Goal: Information Seeking & Learning: Compare options

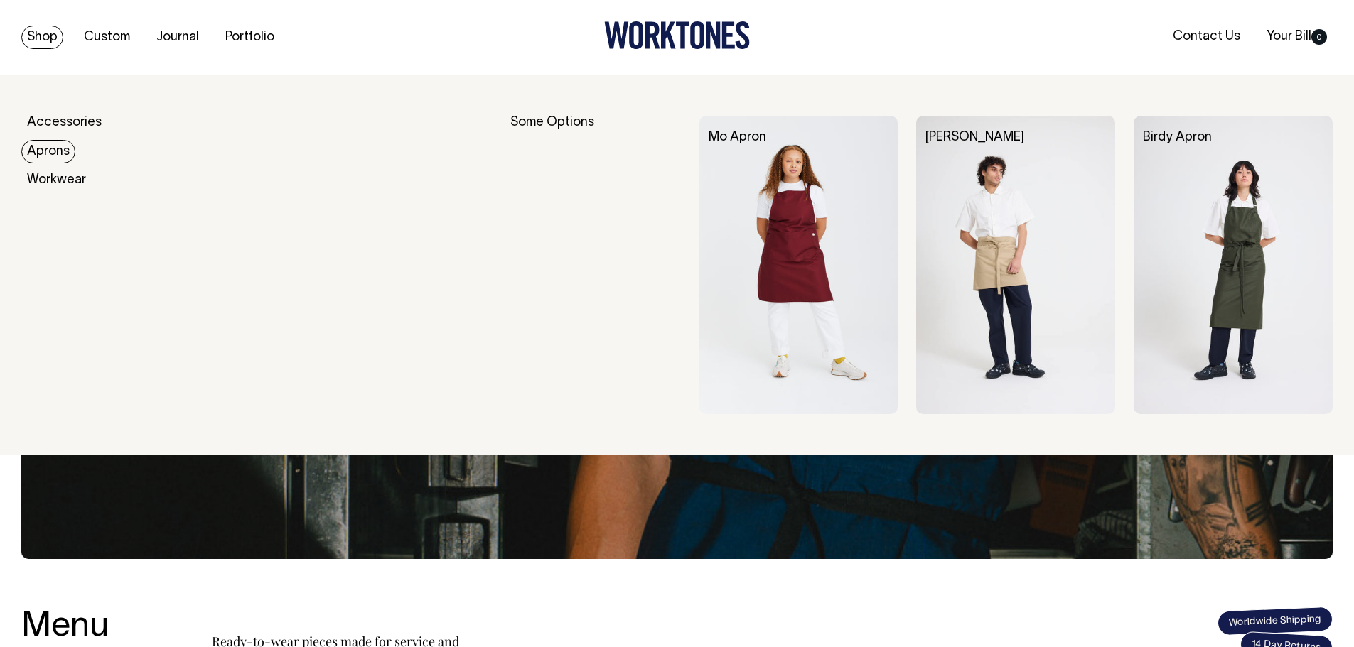
click at [58, 144] on link "Aprons" at bounding box center [48, 151] width 54 height 23
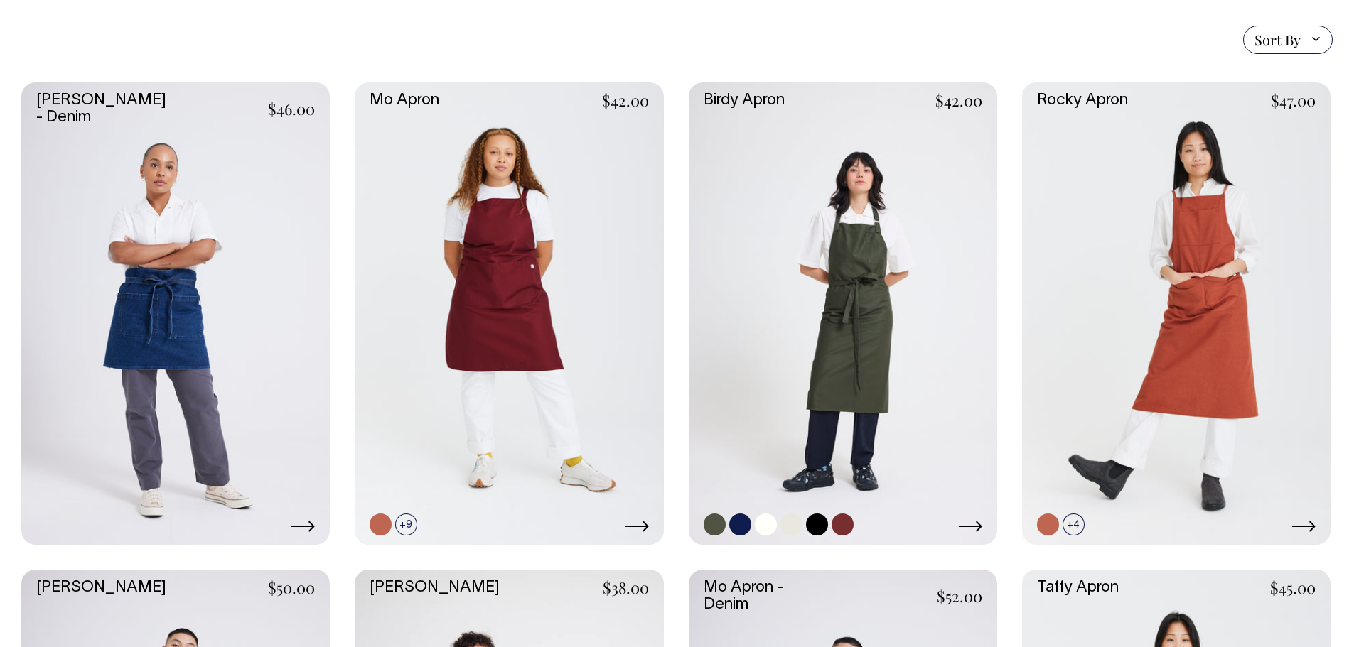
scroll to position [355, 0]
click at [1223, 234] on link at bounding box center [1176, 313] width 308 height 463
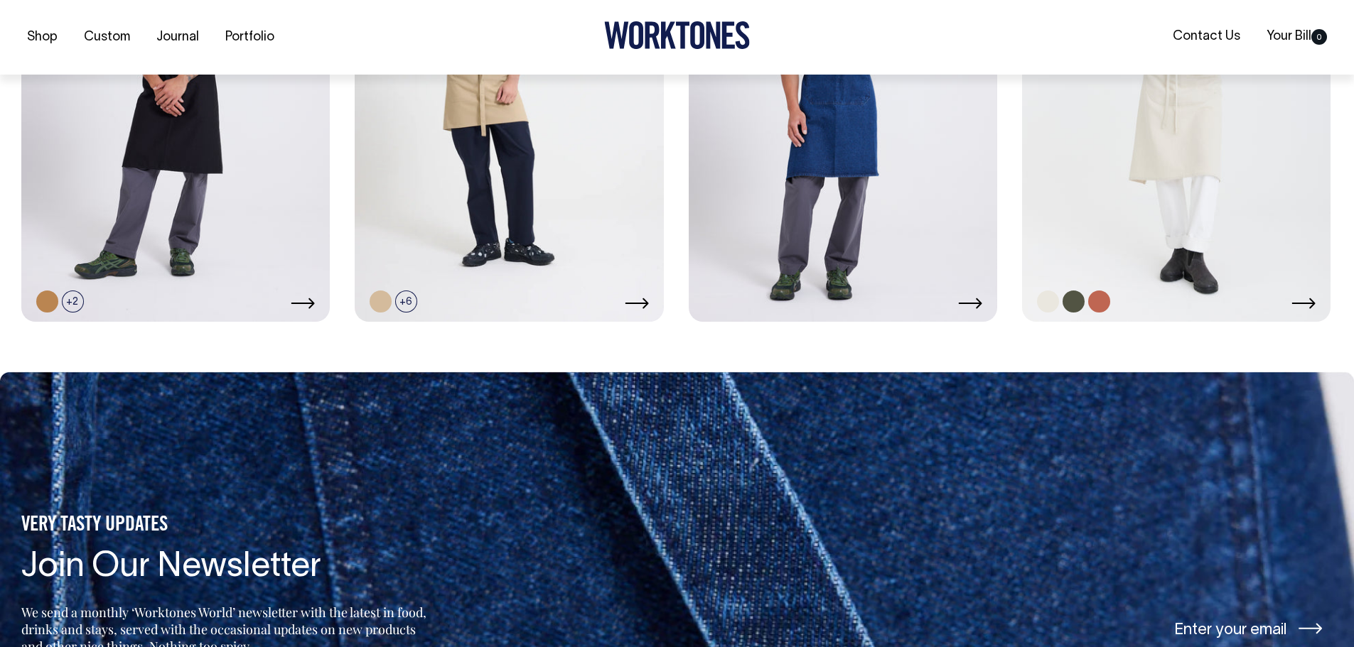
scroll to position [1066, 0]
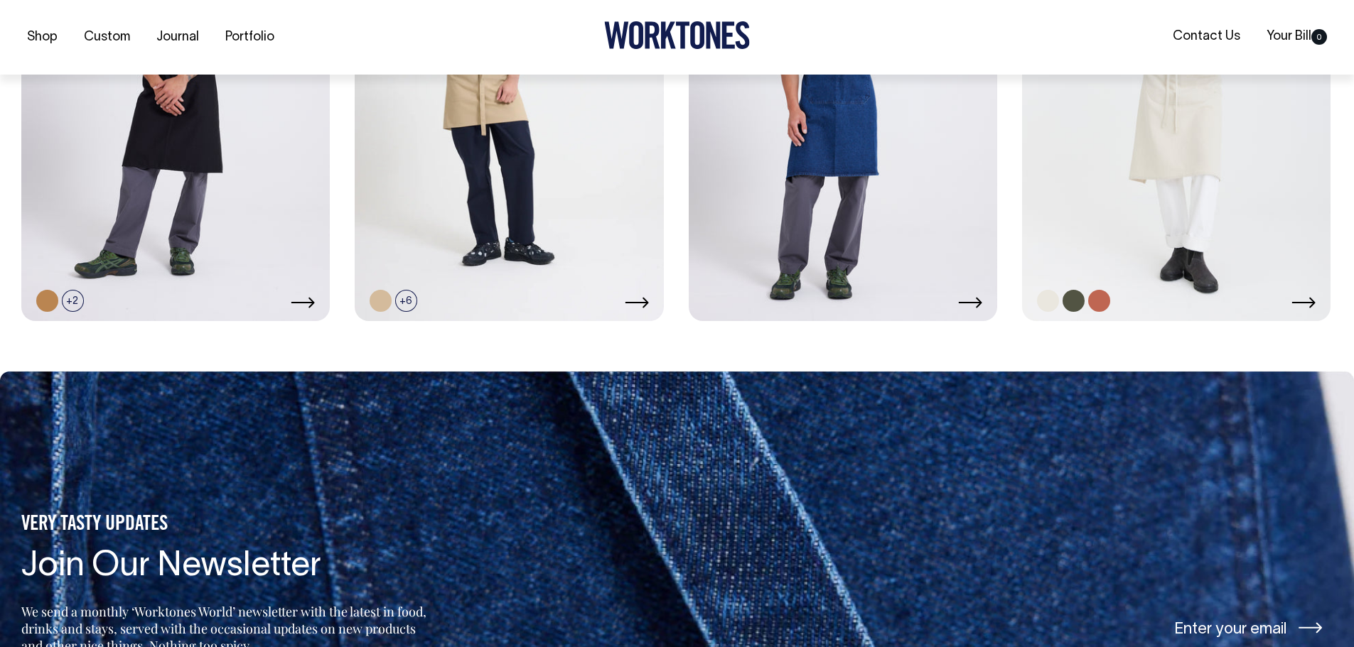
click at [1302, 301] on icon at bounding box center [1303, 302] width 24 height 11
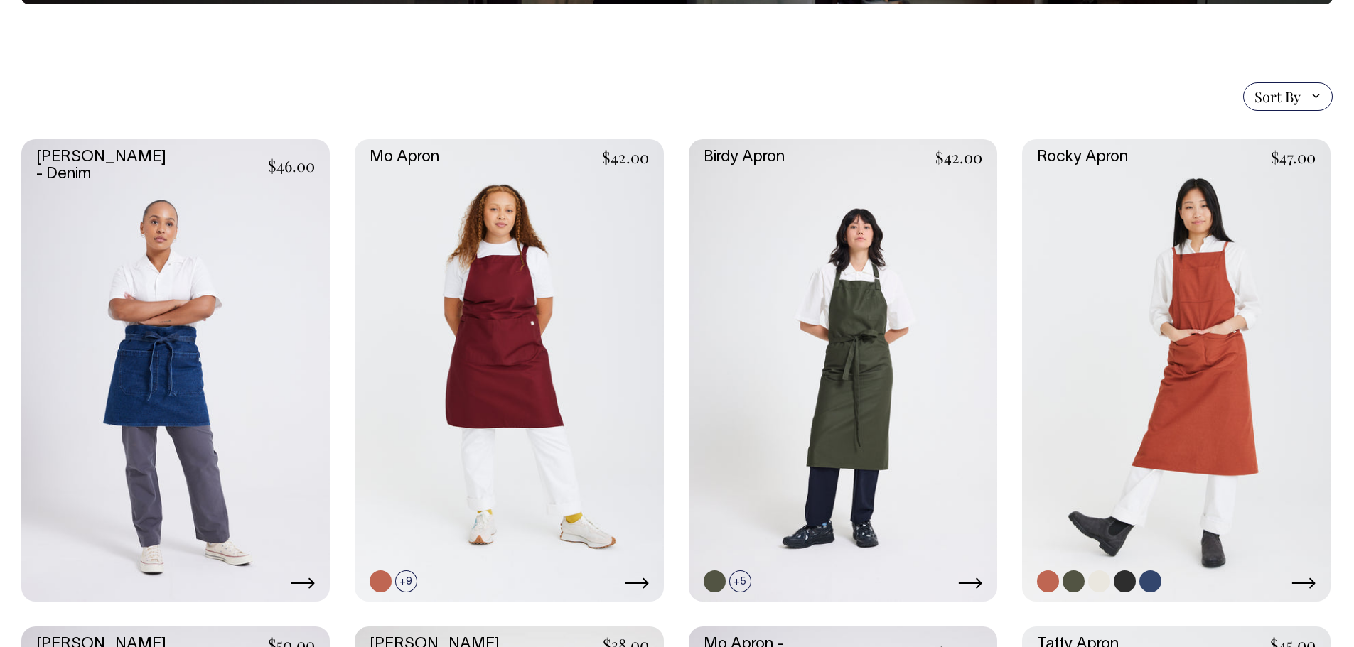
scroll to position [297, 0]
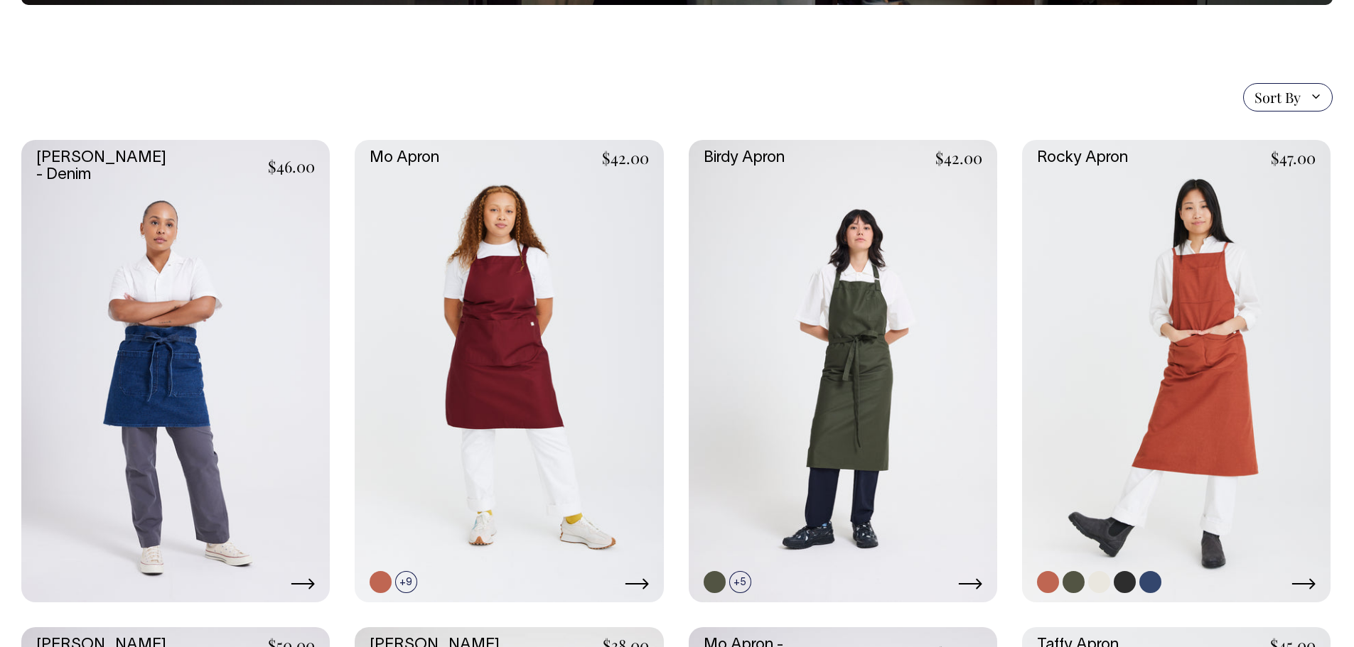
click at [1210, 301] on link at bounding box center [1176, 371] width 308 height 463
click at [824, 335] on link at bounding box center [843, 371] width 308 height 463
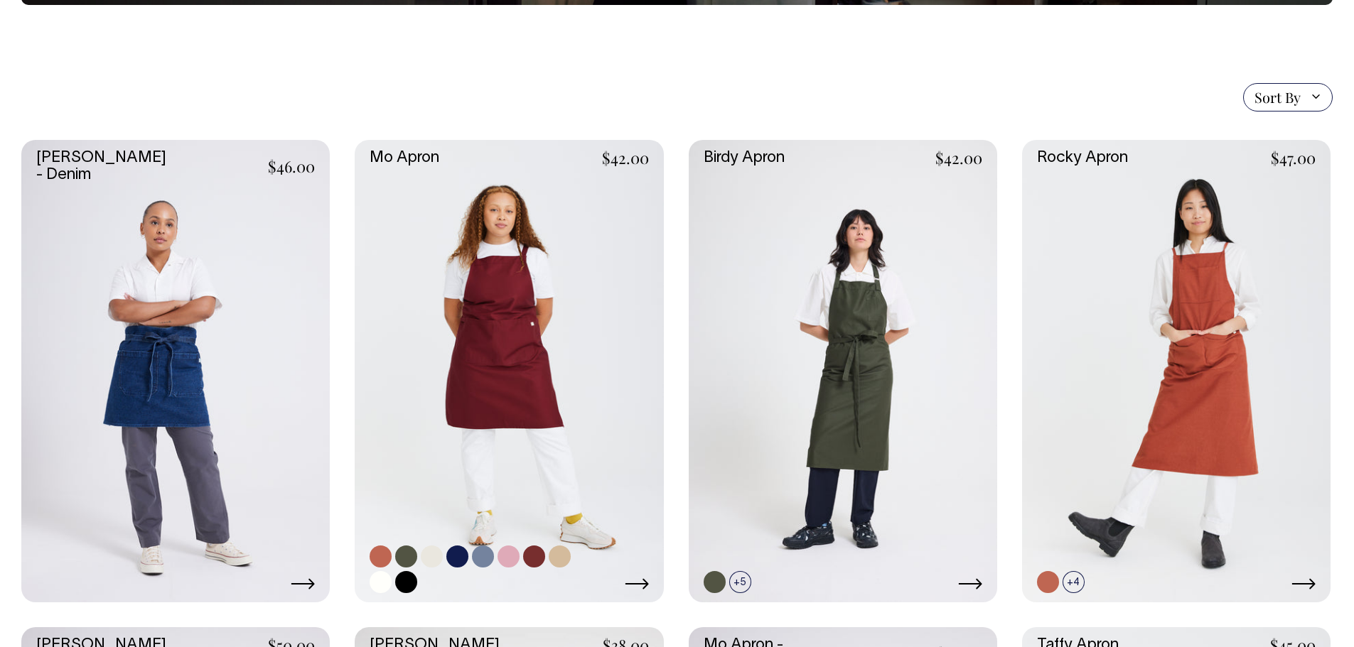
click at [500, 342] on link at bounding box center [509, 371] width 308 height 463
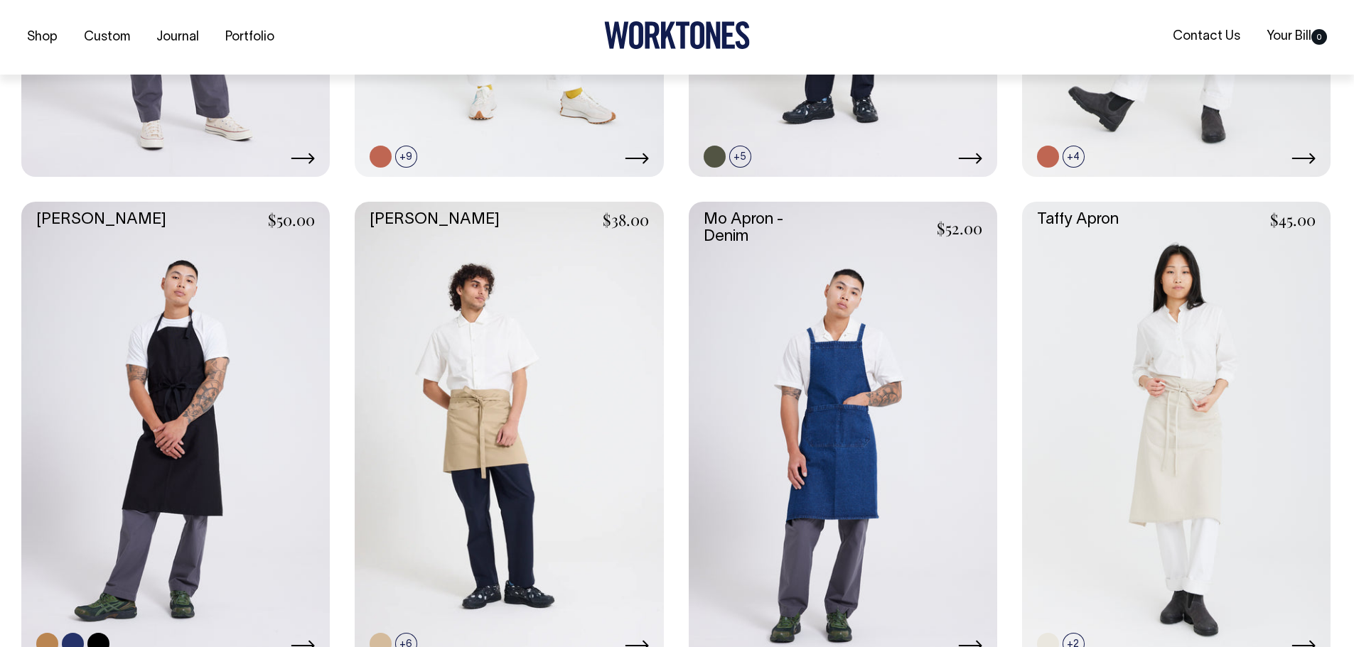
scroll to position [723, 0]
click at [221, 384] on link at bounding box center [175, 432] width 308 height 463
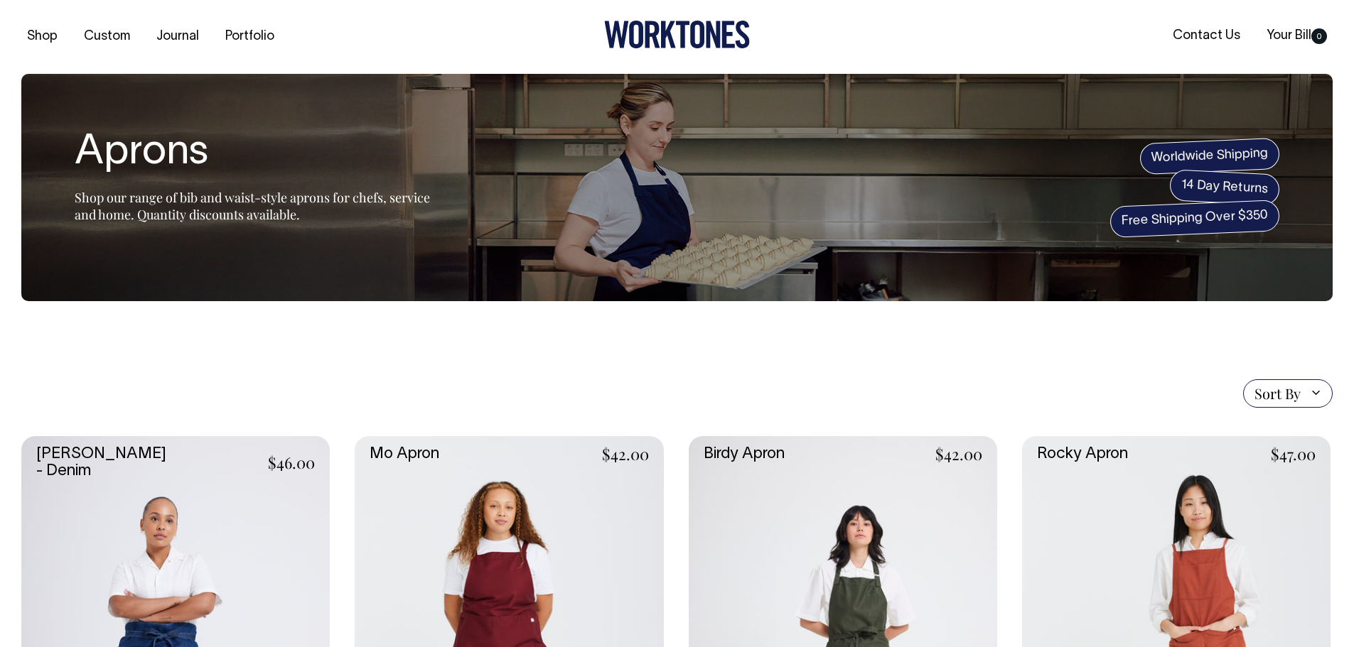
scroll to position [0, 0]
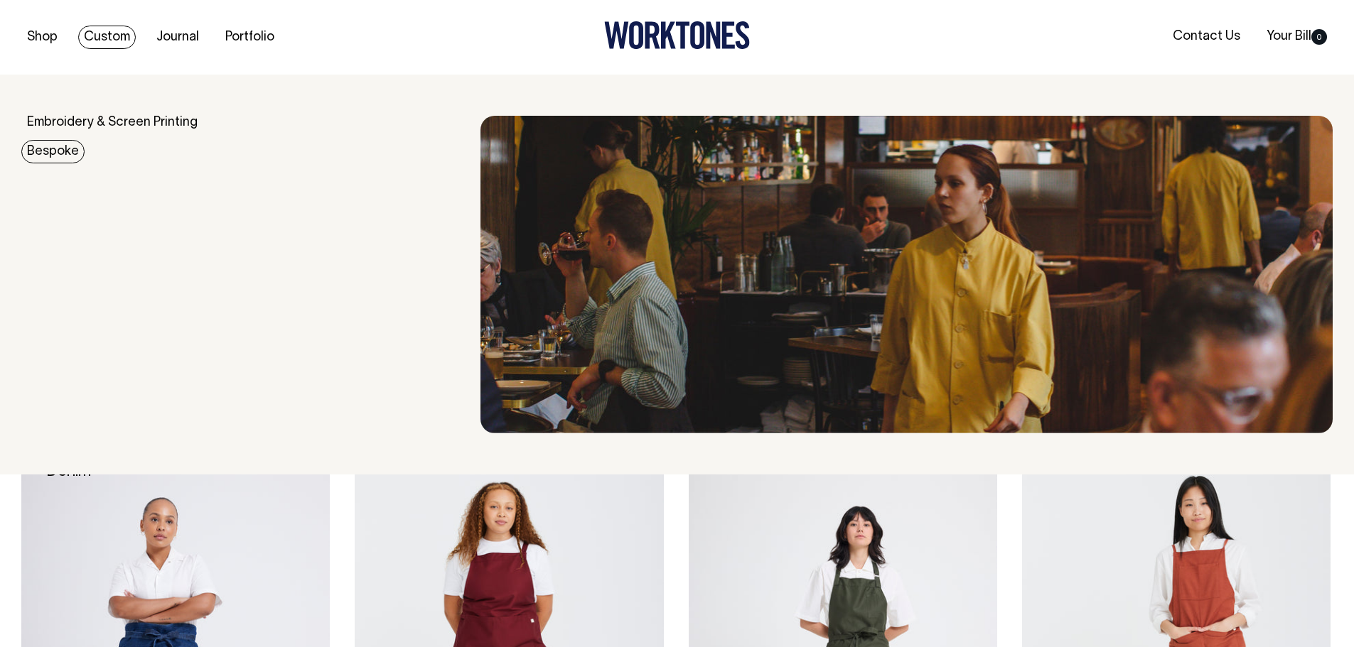
click at [62, 148] on link "Bespoke" at bounding box center [52, 151] width 63 height 23
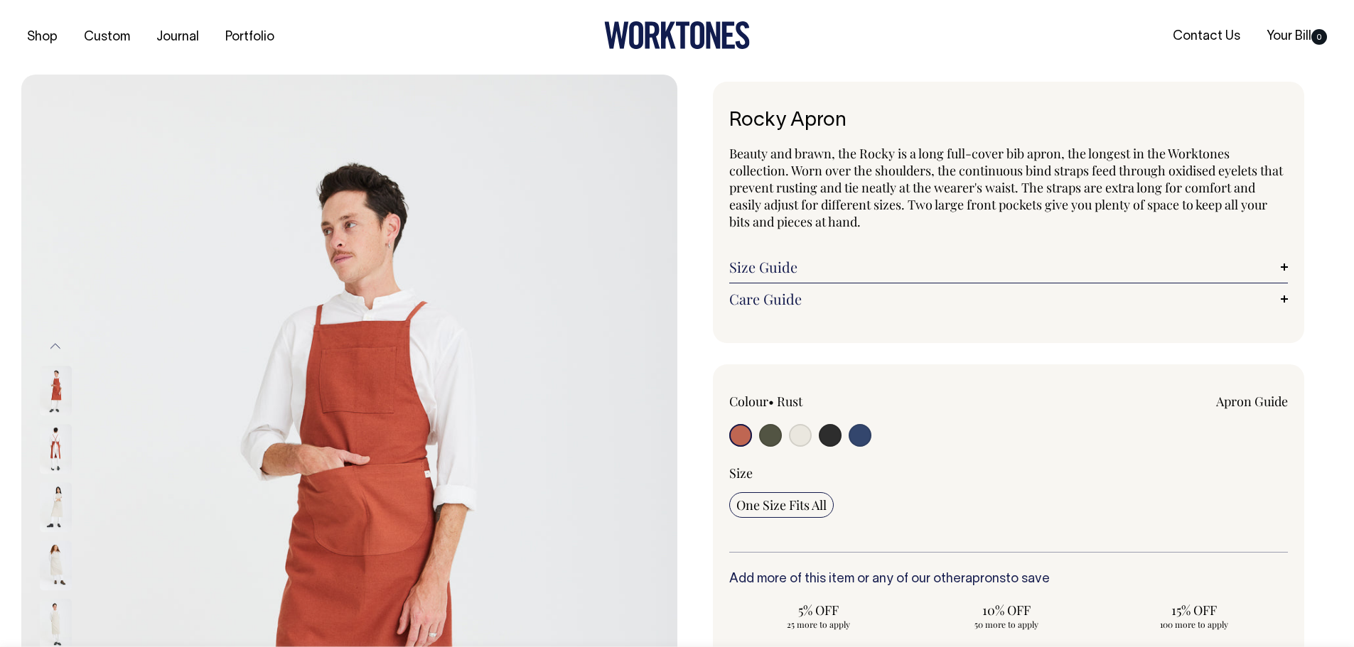
click at [869, 434] on input "radio" at bounding box center [859, 435] width 23 height 23
radio input "true"
select select "Indigo"
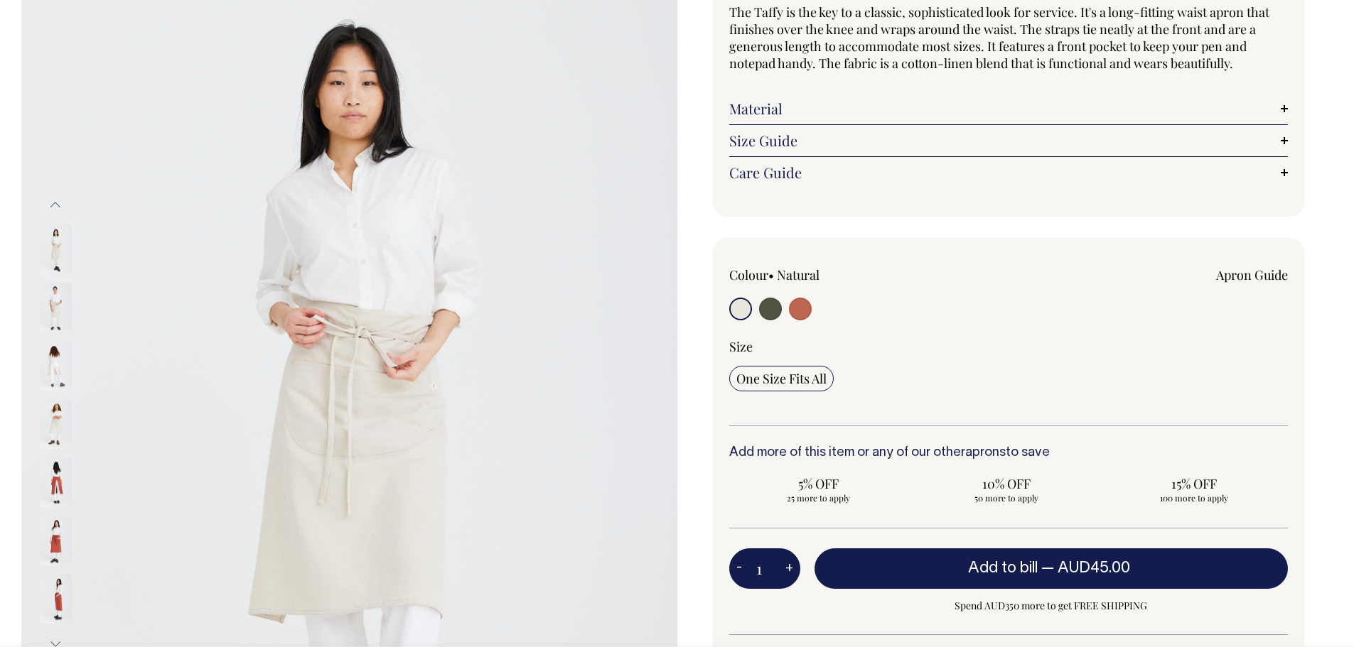
scroll to position [142, 0]
click at [809, 306] on input "radio" at bounding box center [800, 308] width 23 height 23
radio input "true"
select select "Rust"
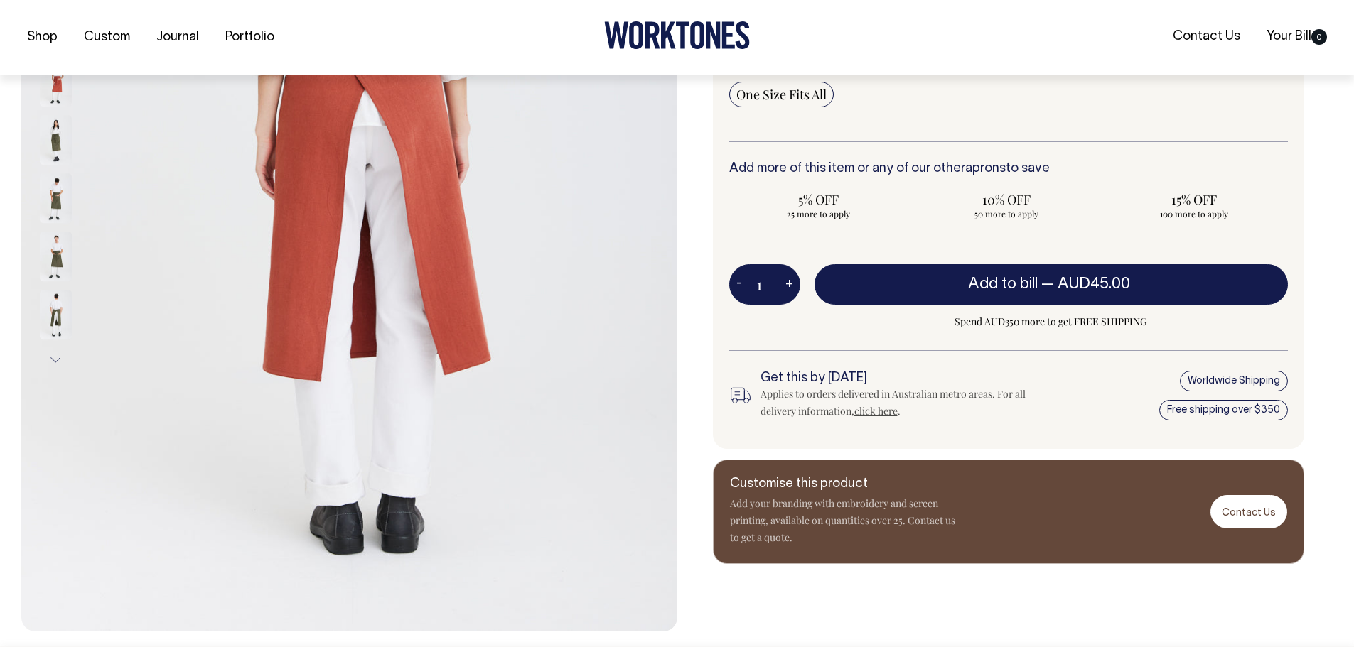
scroll to position [426, 0]
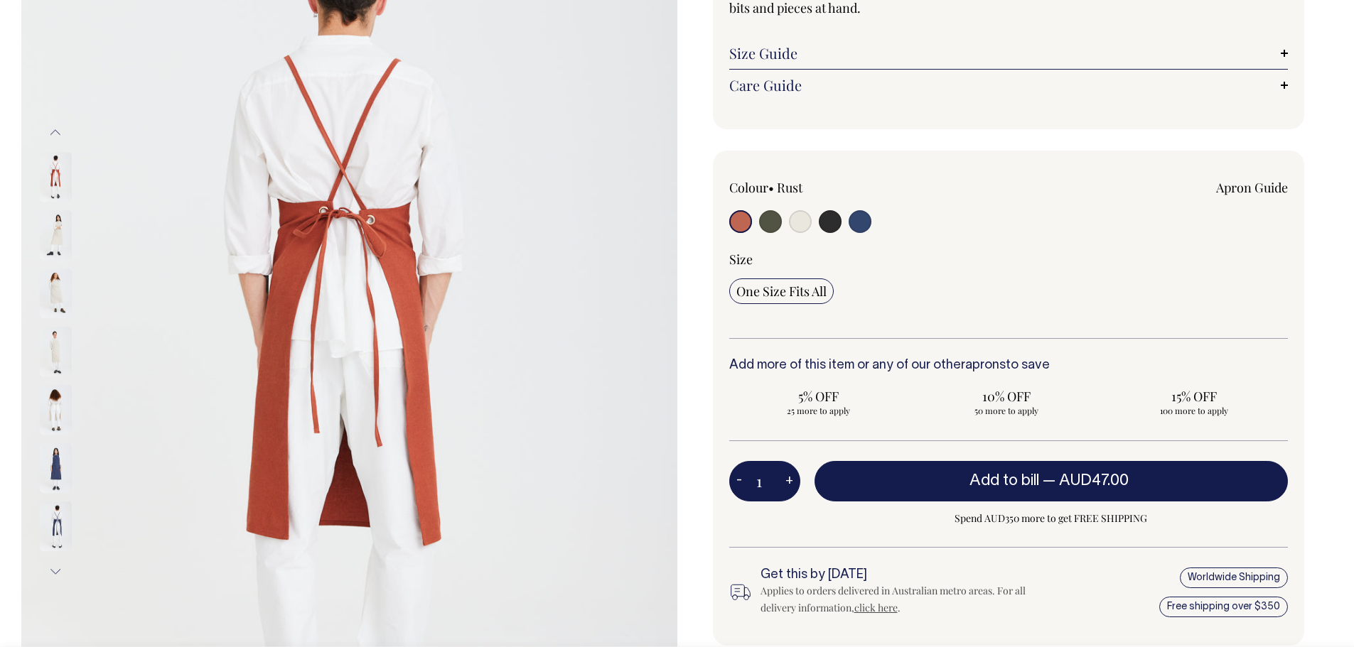
scroll to position [213, 0]
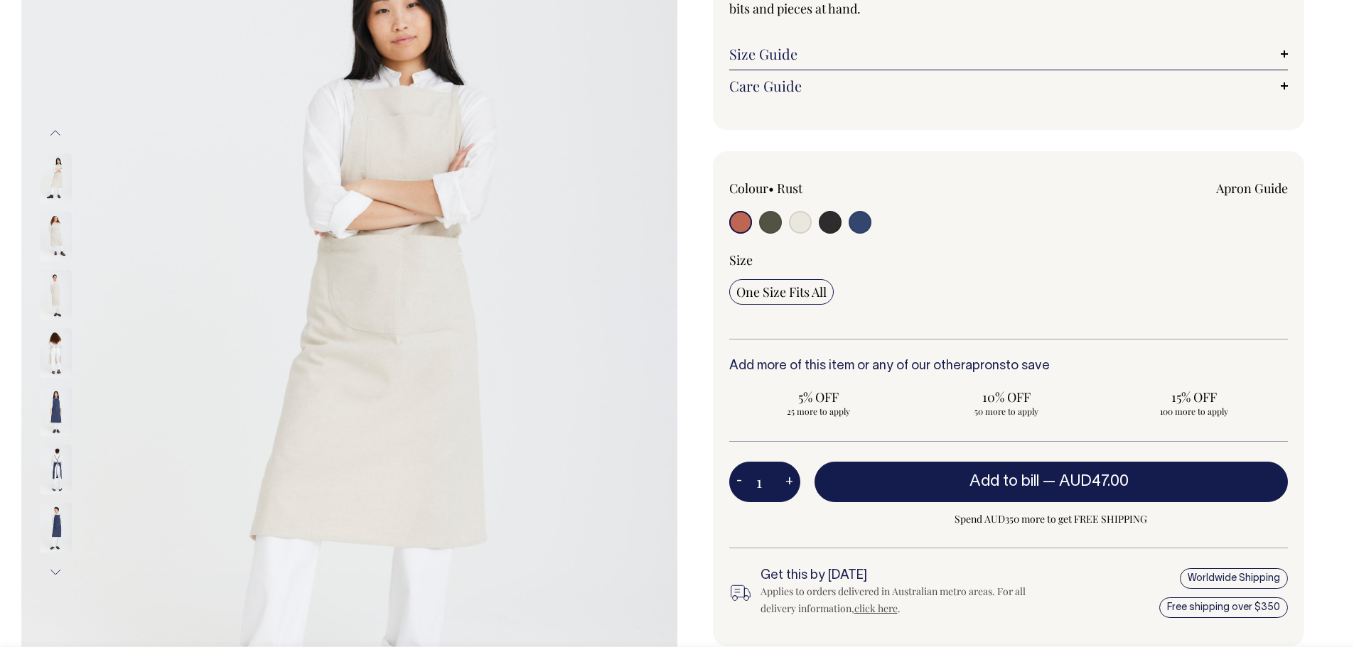
click at [62, 409] on img at bounding box center [56, 412] width 32 height 50
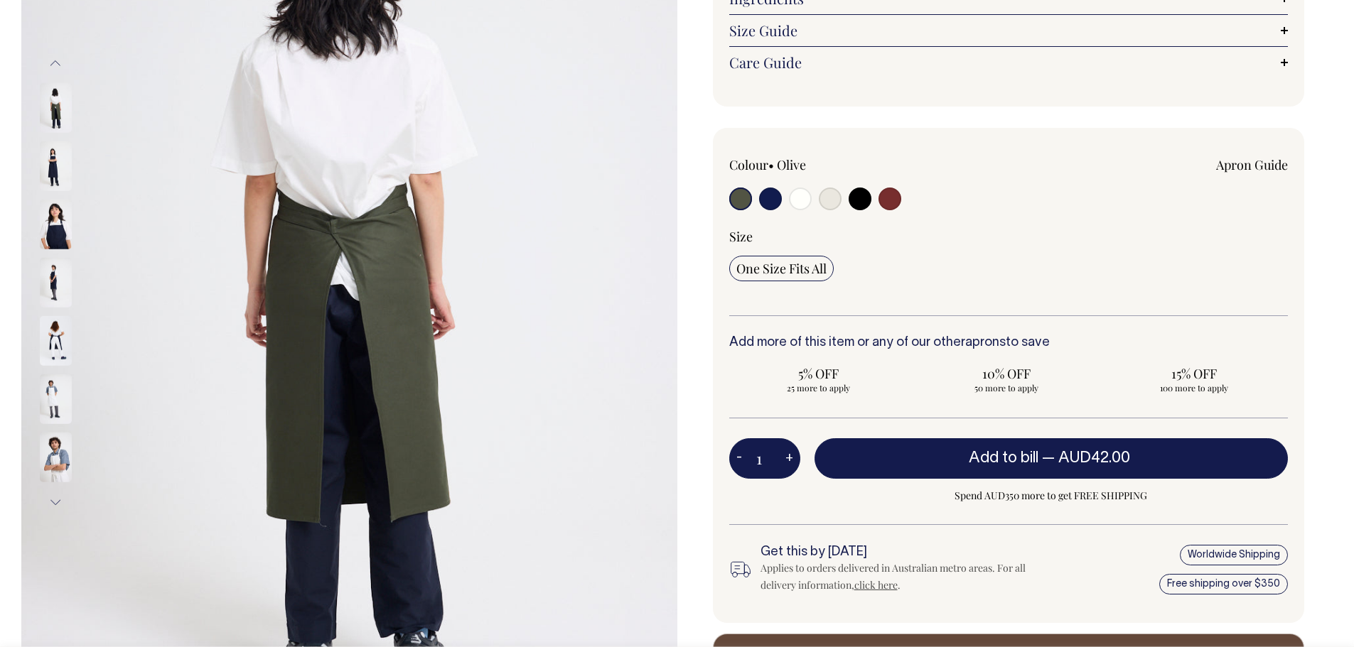
scroll to position [284, 0]
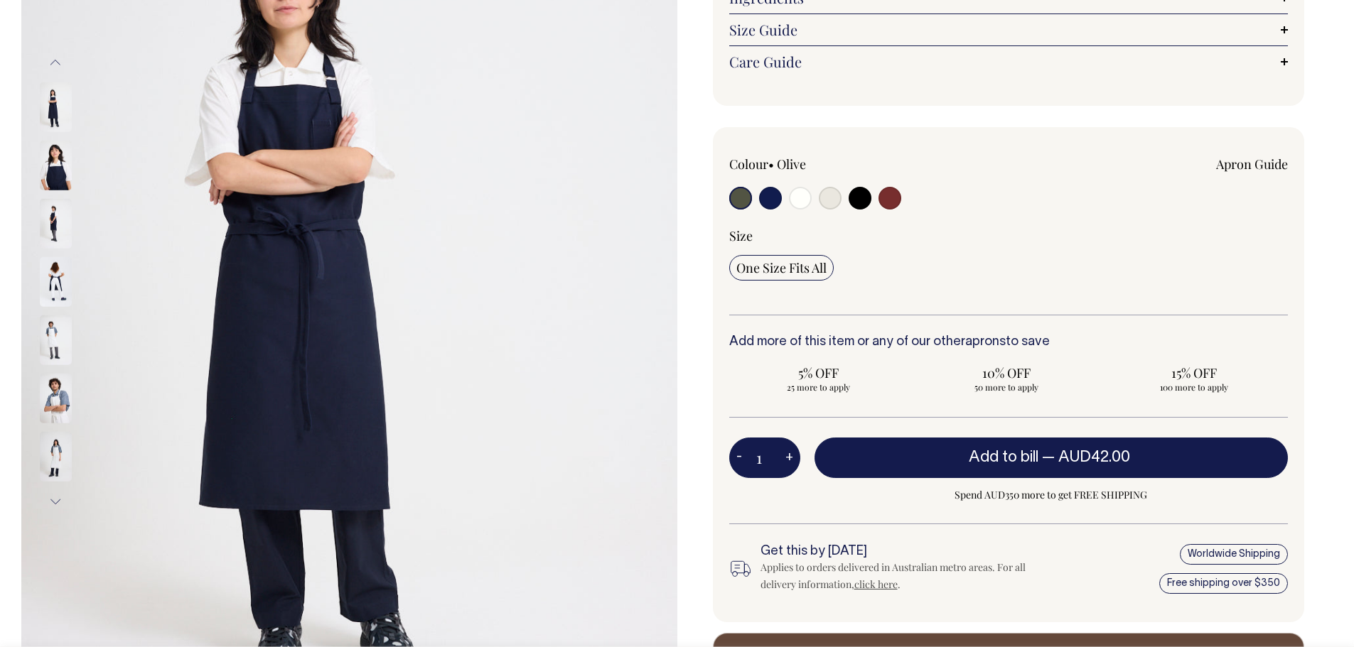
click at [767, 203] on input "radio" at bounding box center [770, 198] width 23 height 23
radio input "true"
select select "Dark Navy"
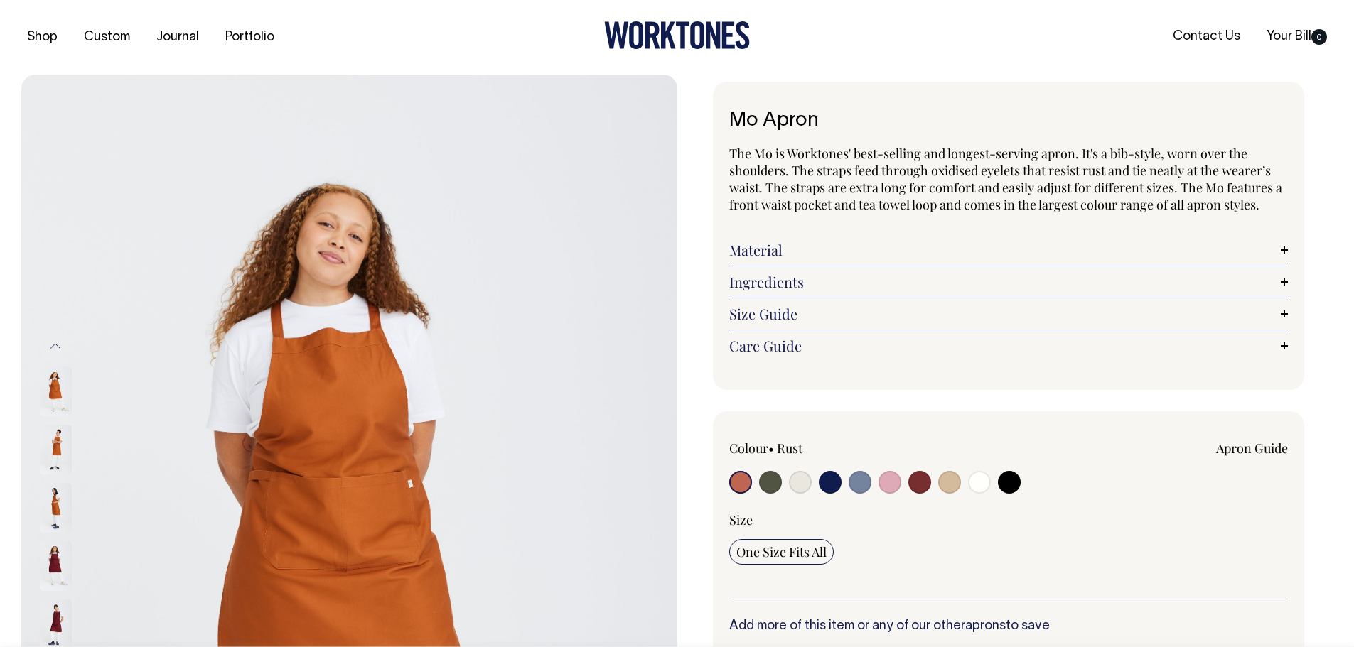
click at [885, 483] on input "radio" at bounding box center [889, 482] width 23 height 23
radio input "true"
select select "Pink"
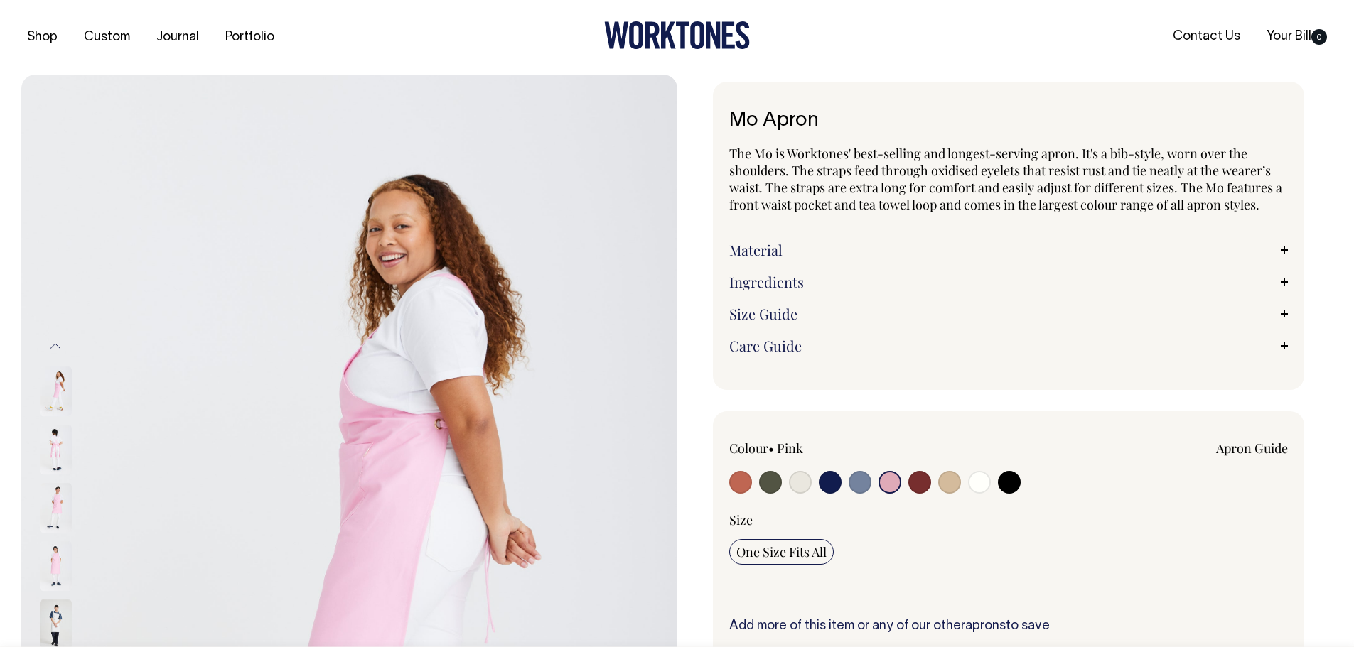
click at [826, 487] on input "radio" at bounding box center [830, 482] width 23 height 23
radio input "true"
select select "Dark Navy"
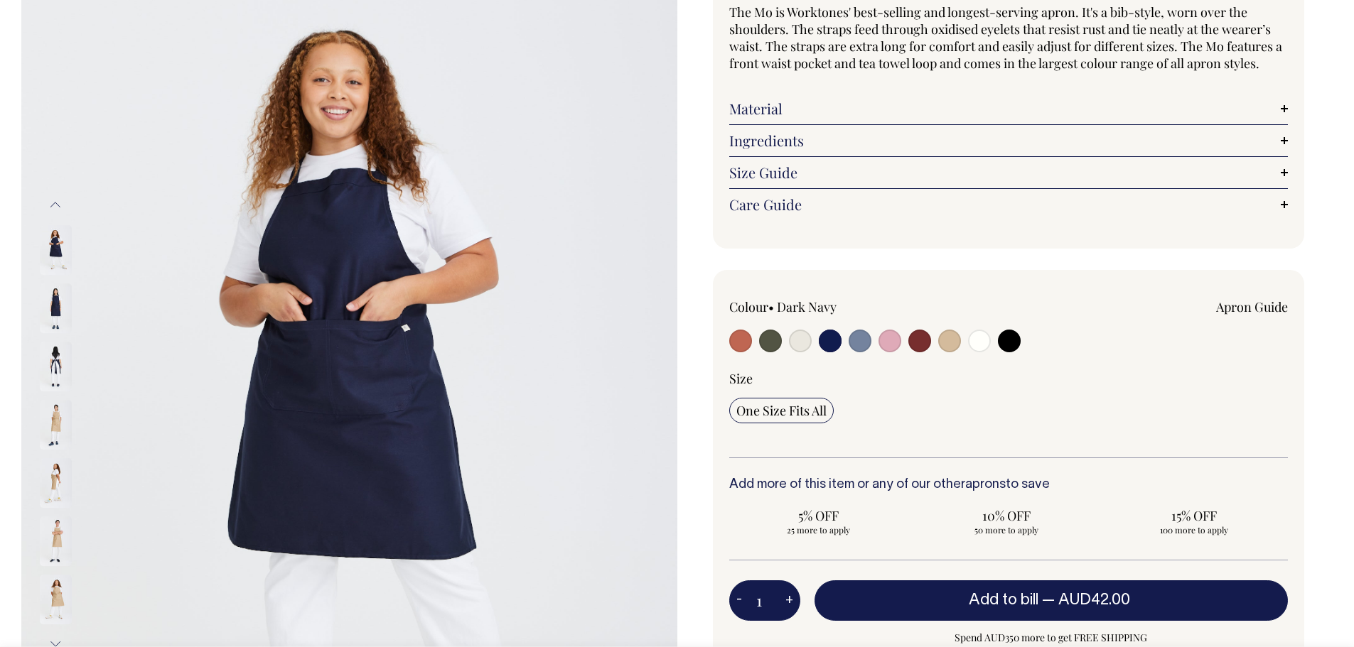
scroll to position [142, 0]
click at [379, 371] on img at bounding box center [349, 423] width 656 height 983
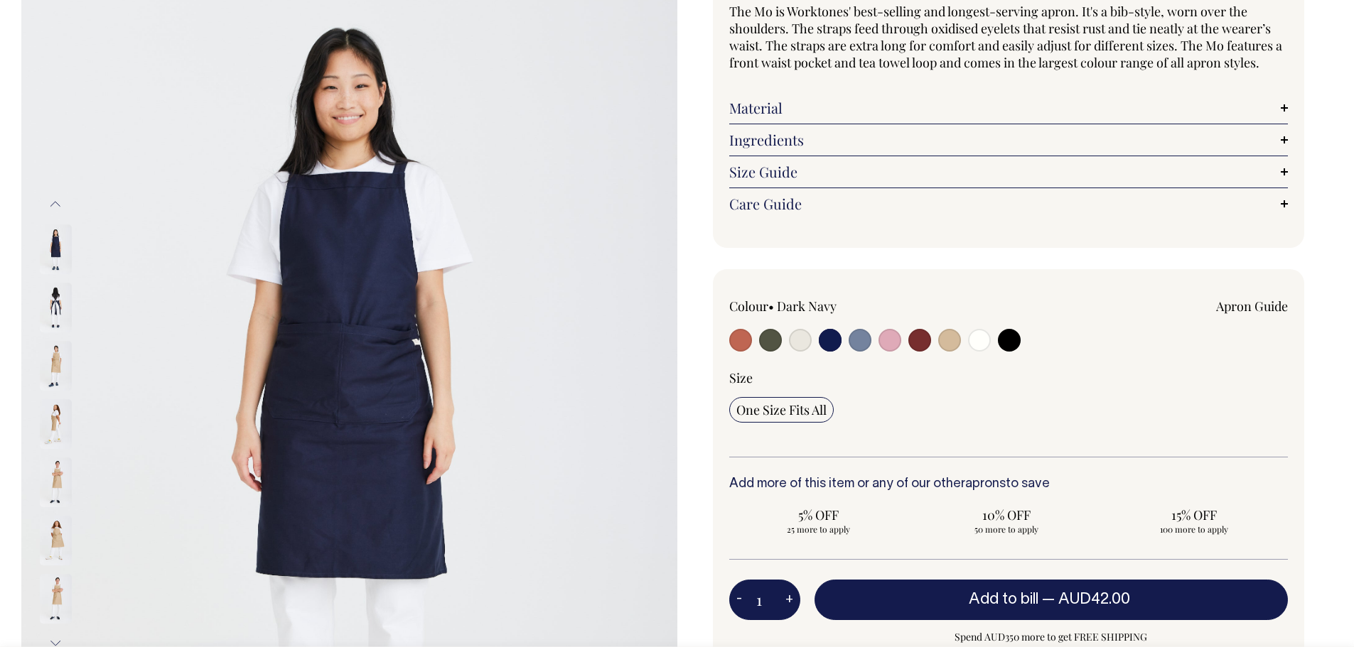
click at [848, 342] on label at bounding box center [859, 342] width 23 height 26
click at [848, 342] on input "radio" at bounding box center [859, 340] width 23 height 23
radio input "true"
select select "Blue/Grey"
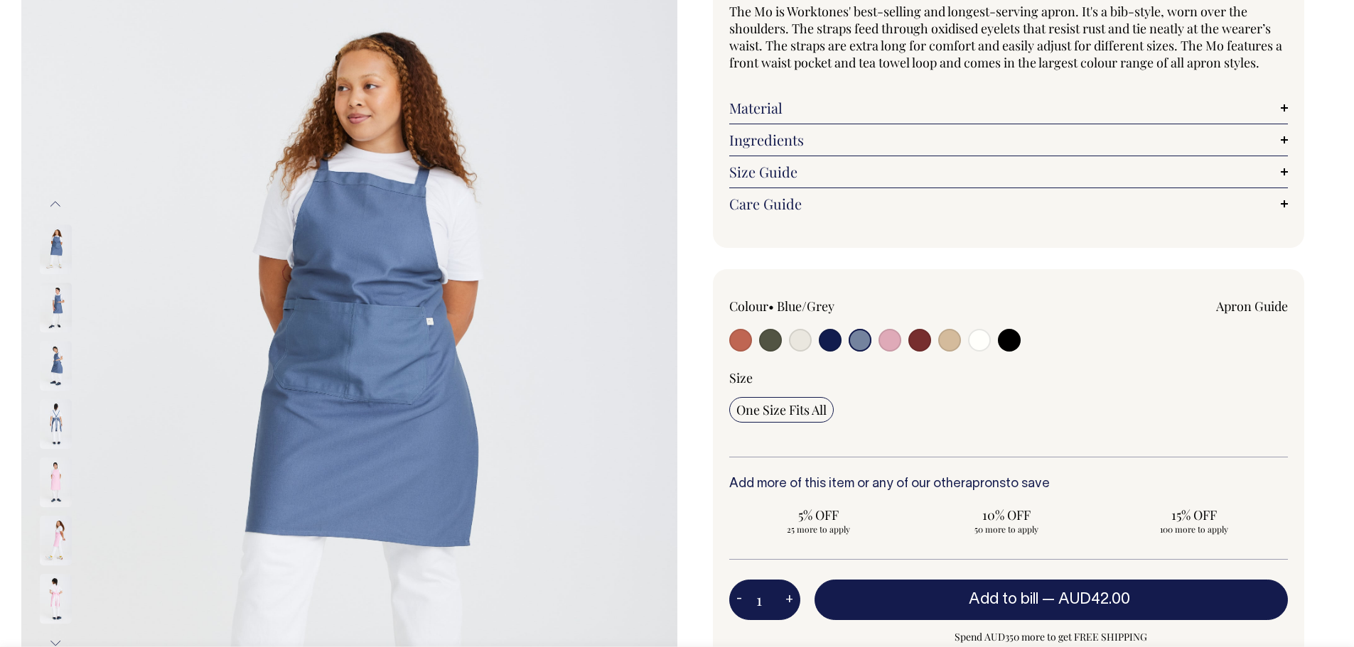
click at [837, 340] on input "radio" at bounding box center [830, 340] width 23 height 23
radio input "true"
select select "Dark Navy"
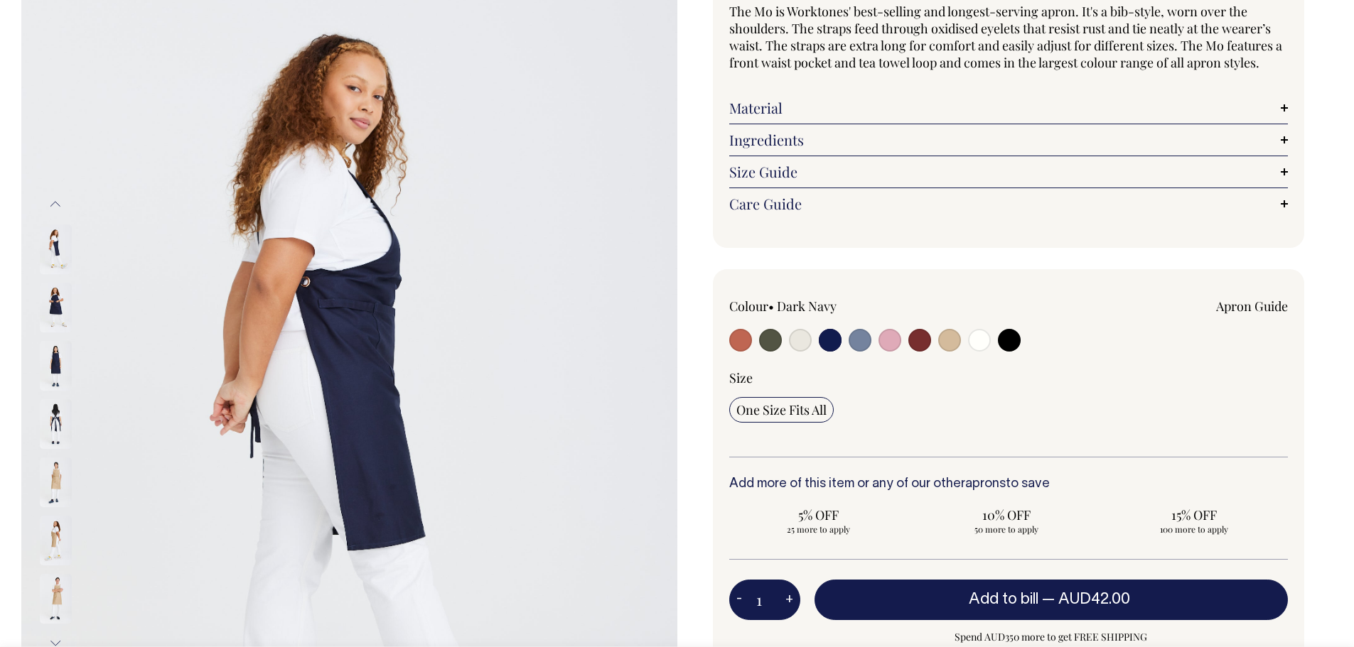
click at [53, 421] on img at bounding box center [56, 424] width 32 height 50
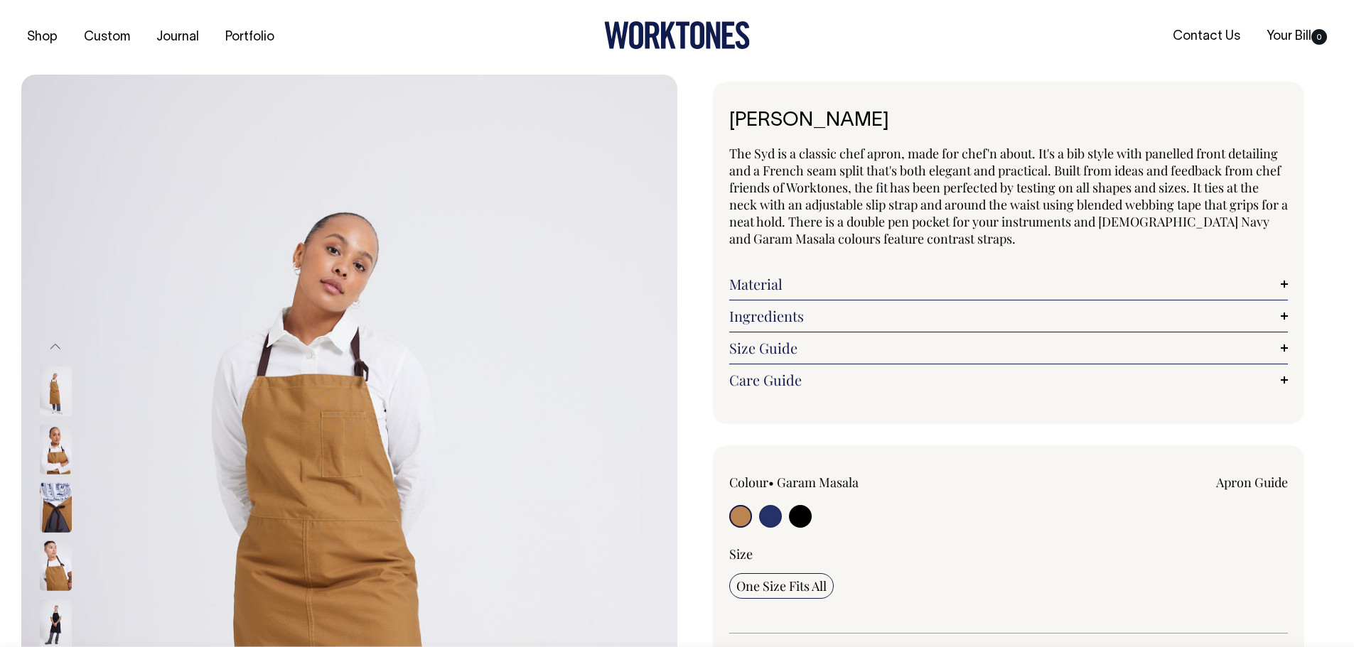
click at [772, 517] on input "radio" at bounding box center [770, 516] width 23 height 23
radio input "true"
select select "[DEMOGRAPHIC_DATA] Navy"
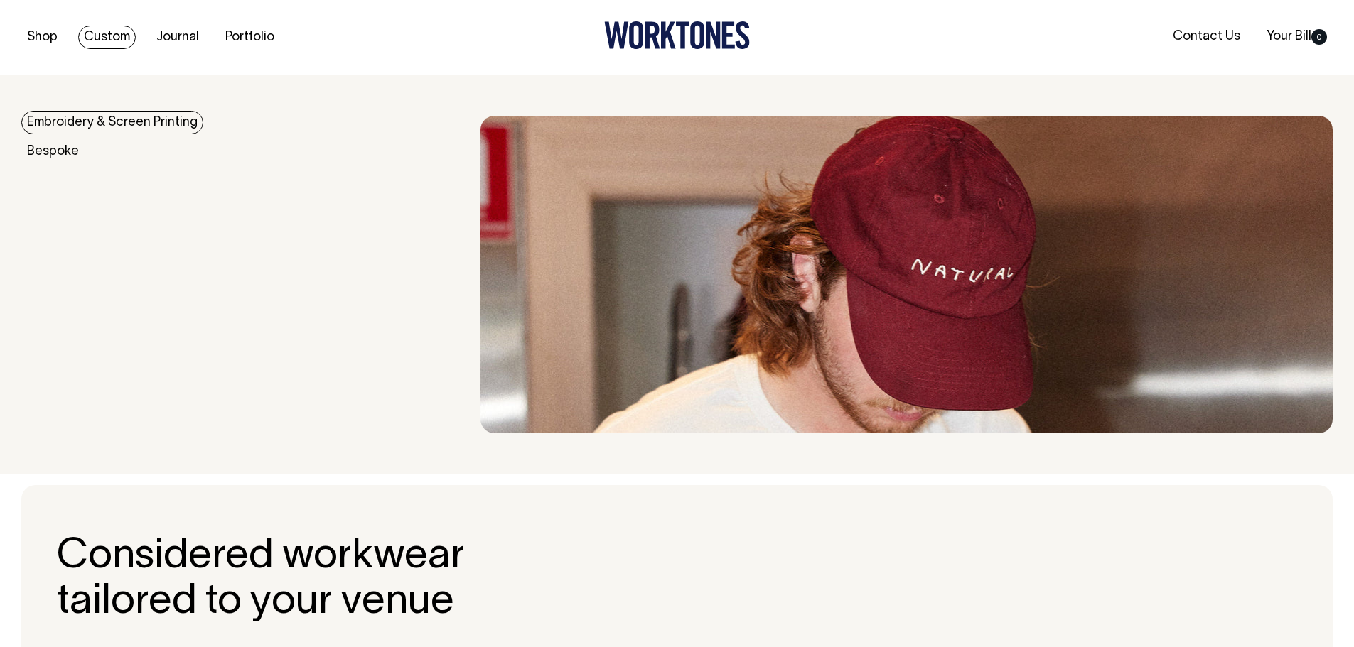
click at [91, 119] on link "Embroidery & Screen Printing" at bounding box center [112, 122] width 182 height 23
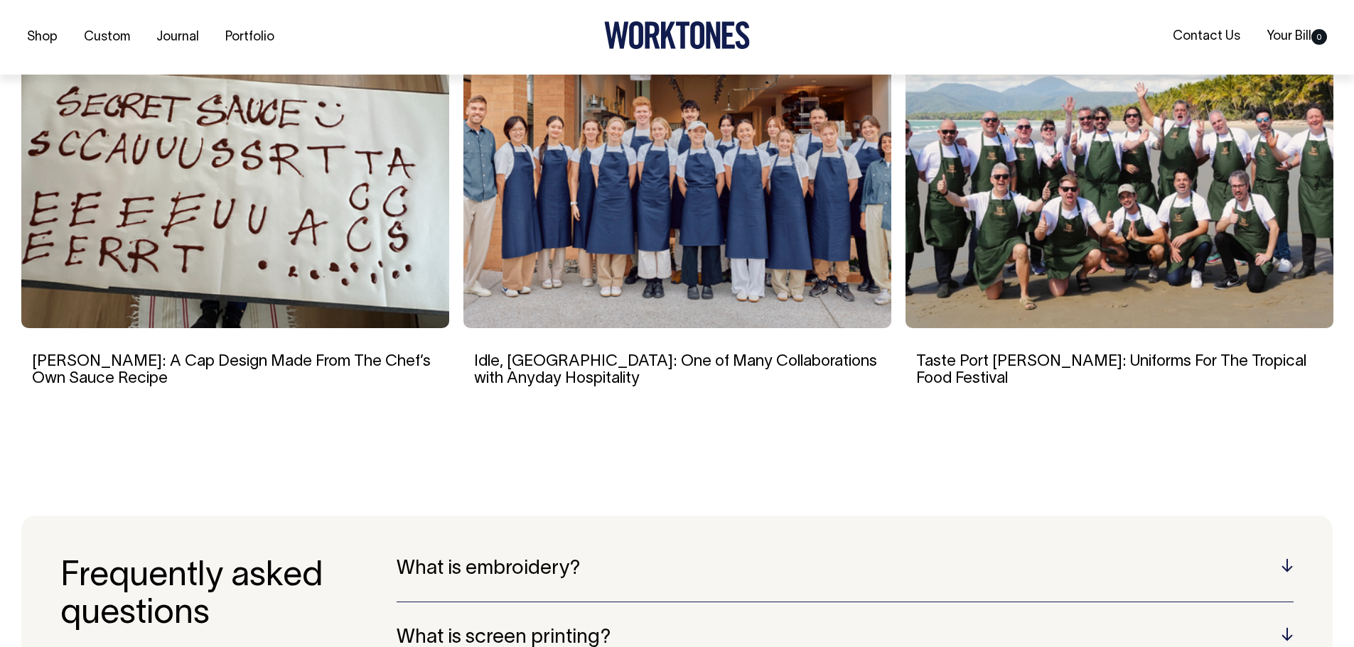
scroll to position [2530, 0]
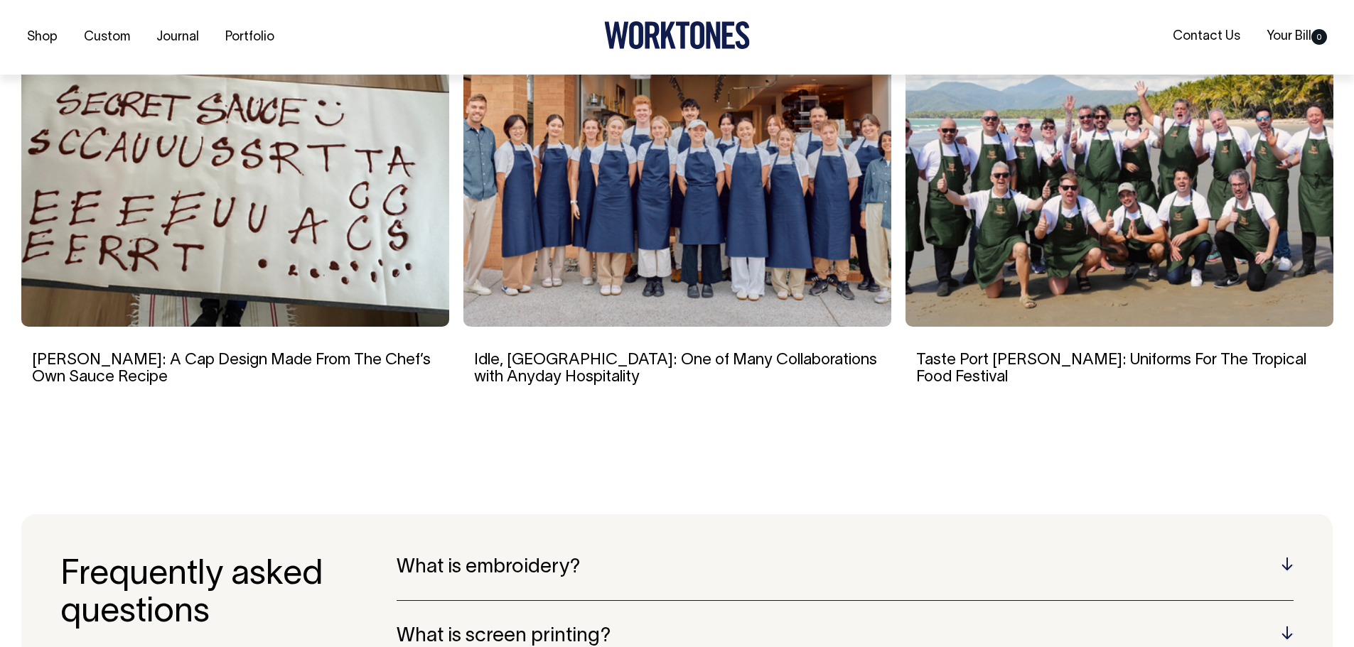
click at [195, 167] on img at bounding box center [235, 192] width 428 height 270
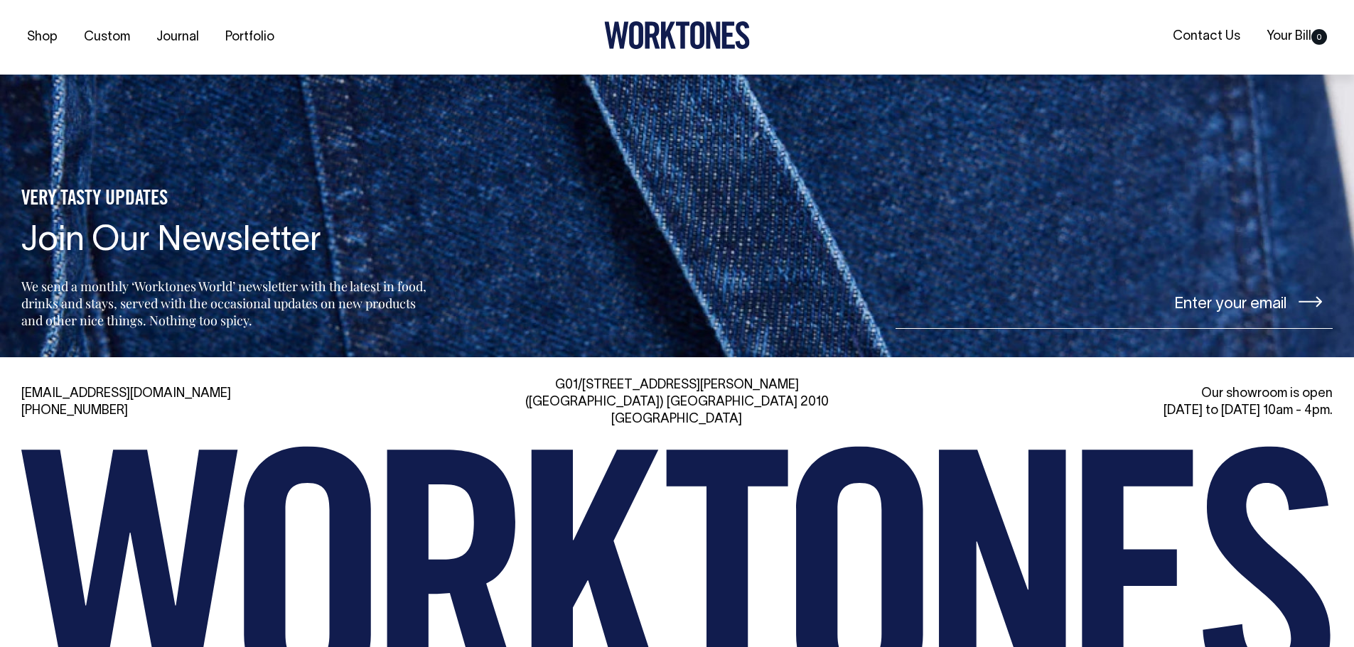
scroll to position [6542, 0]
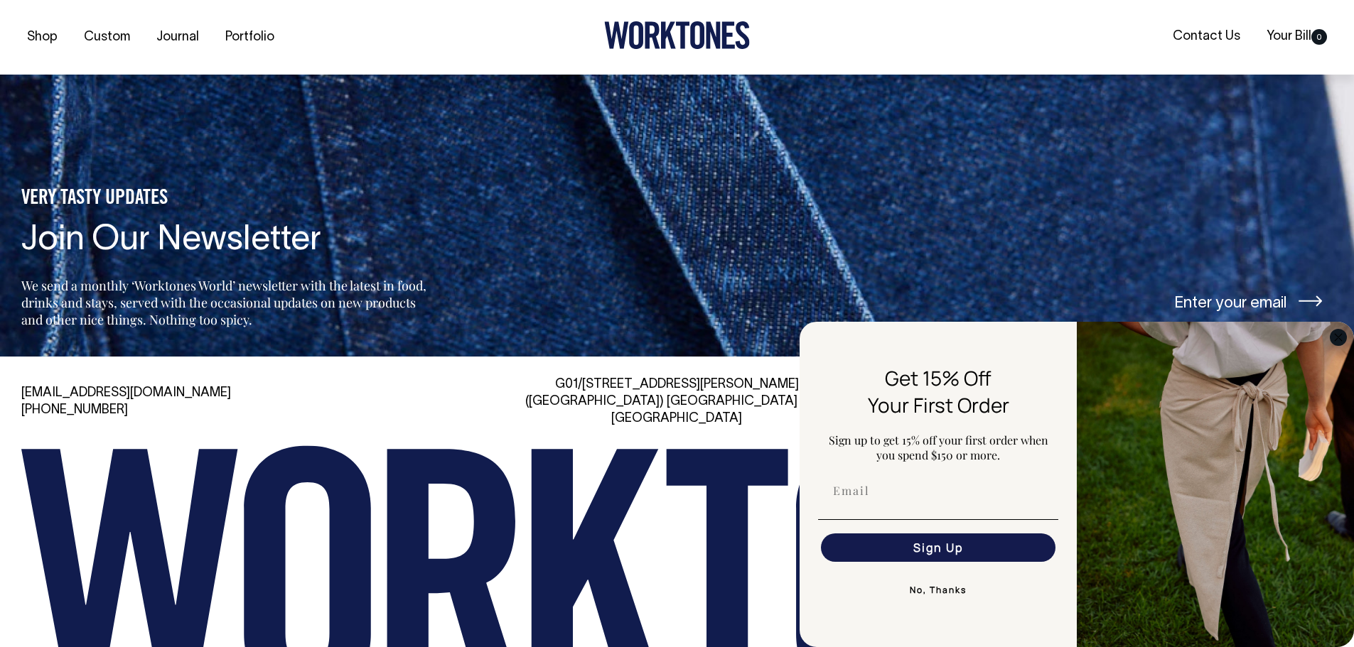
click at [1341, 338] on circle "Close dialog" at bounding box center [1338, 337] width 16 height 16
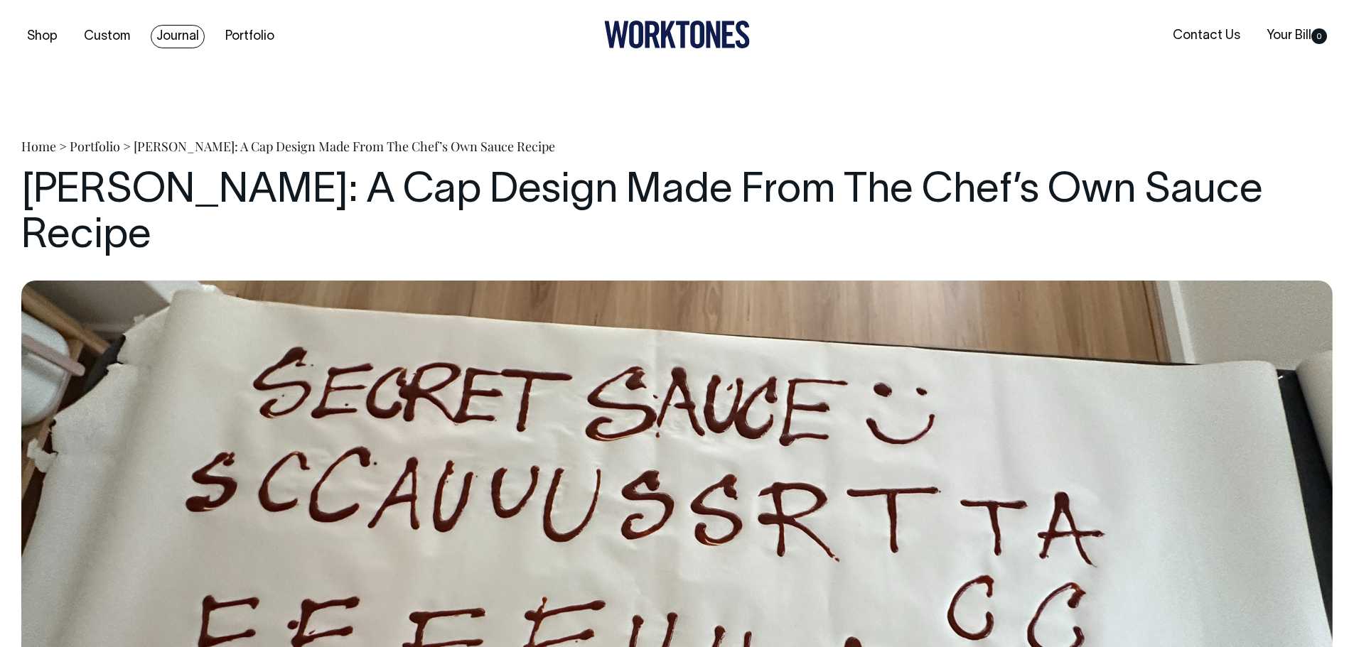
scroll to position [0, 0]
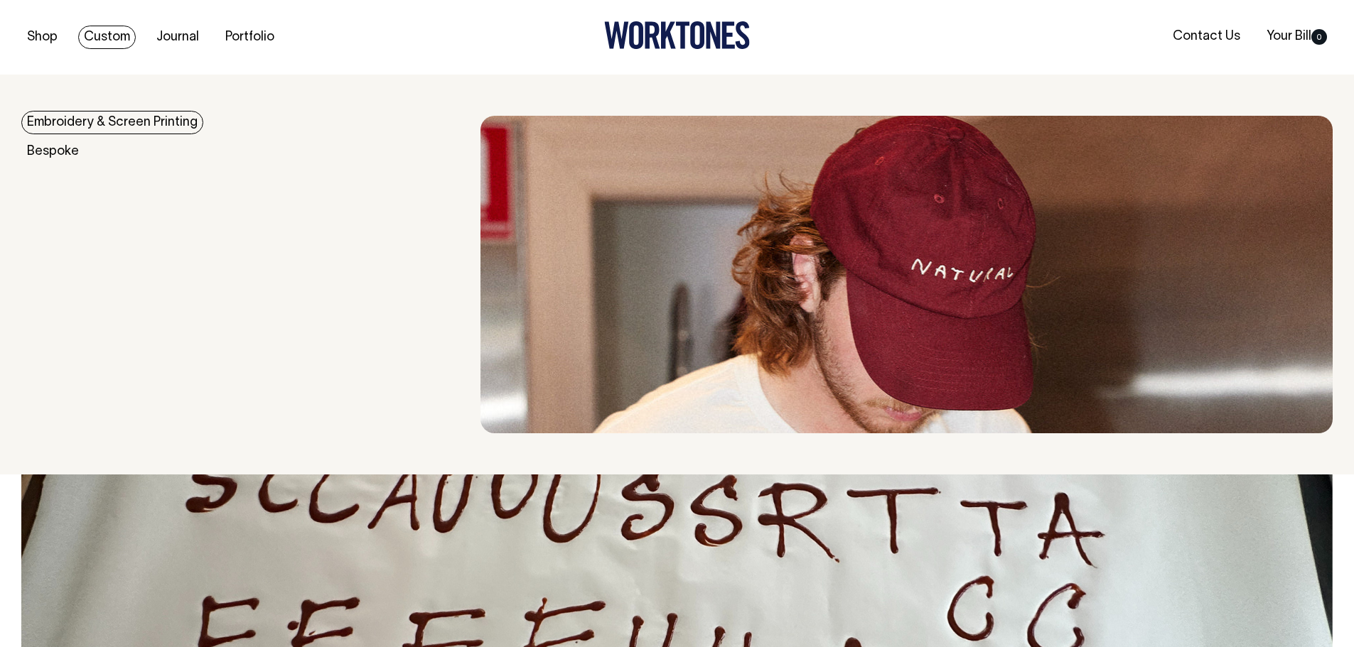
click at [114, 122] on link "Embroidery & Screen Printing" at bounding box center [112, 122] width 182 height 23
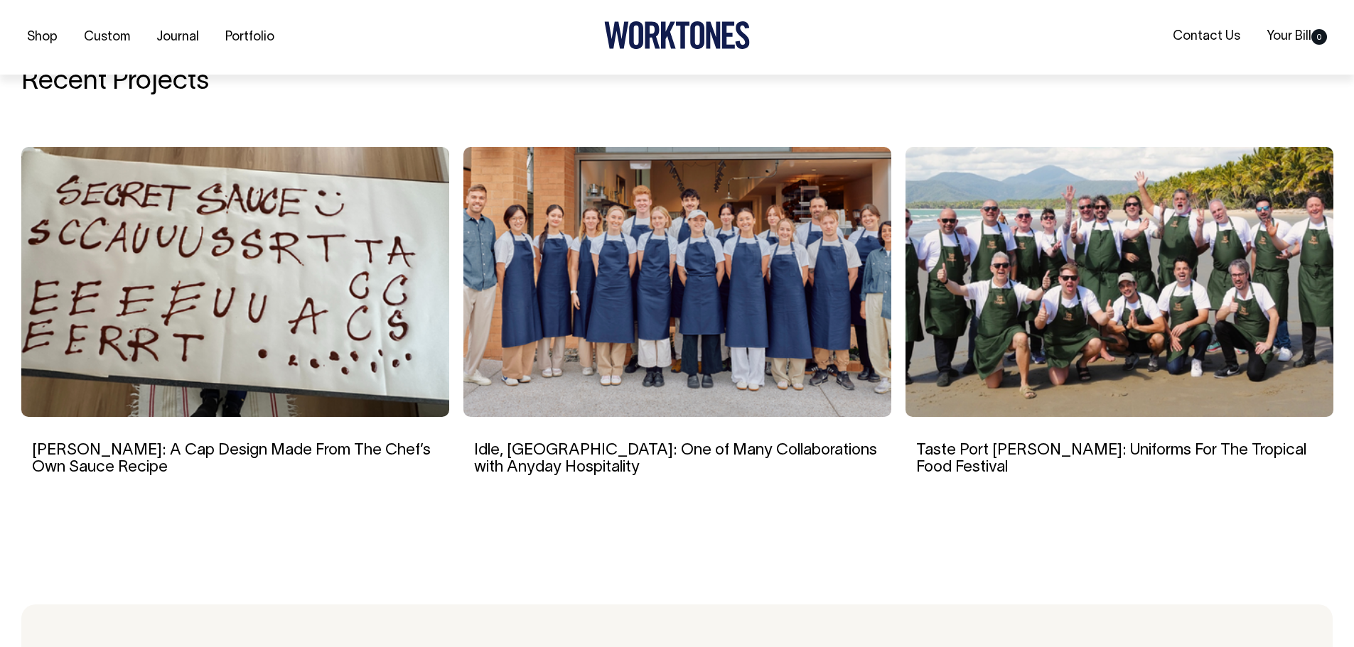
scroll to position [2505, 0]
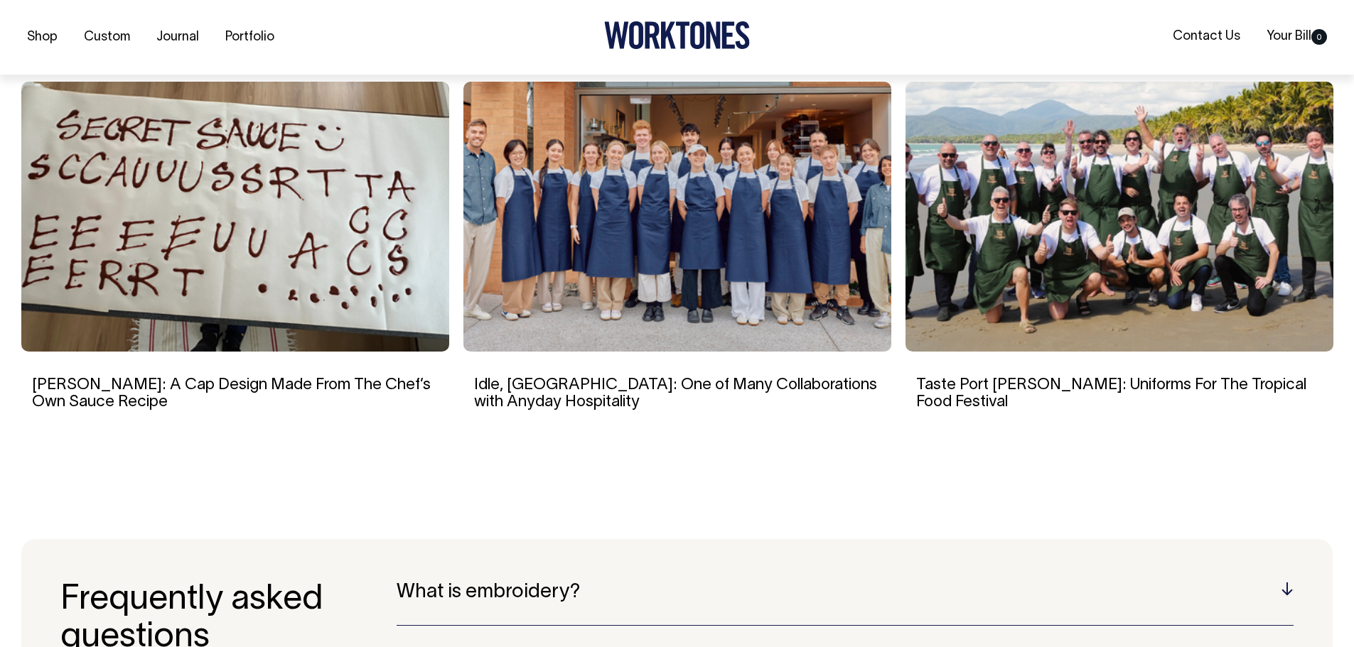
click at [701, 241] on img at bounding box center [677, 217] width 428 height 270
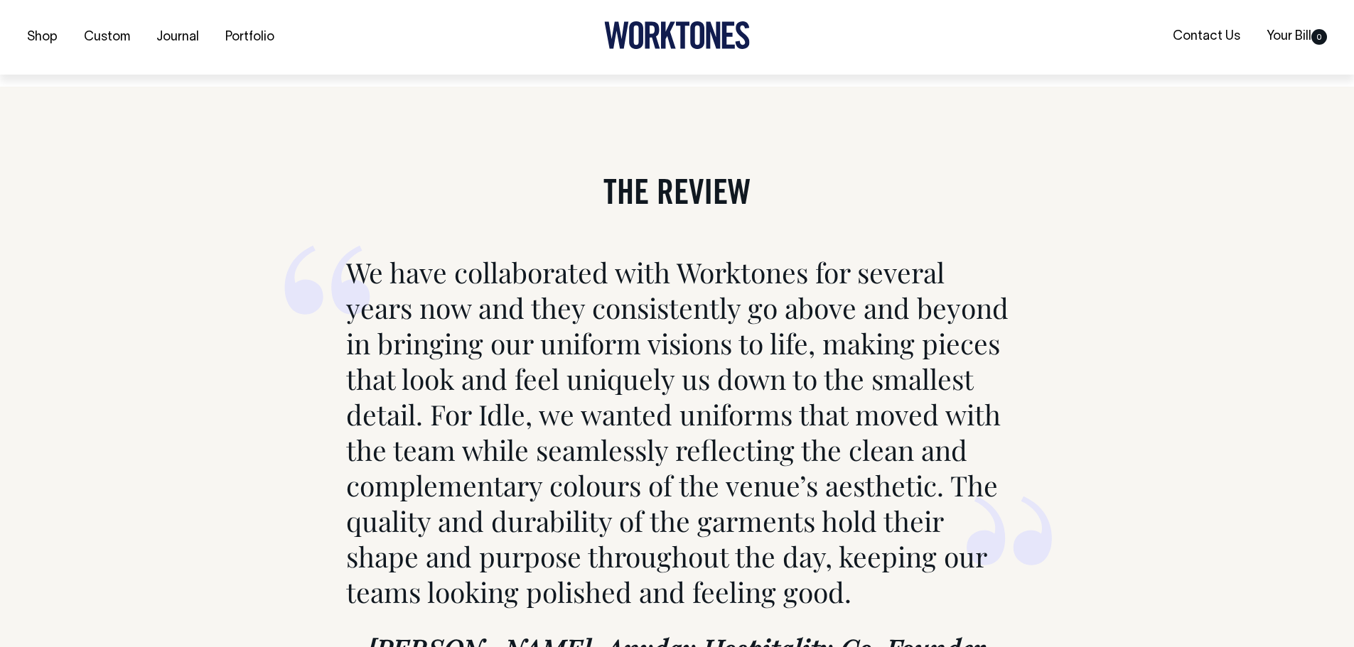
scroll to position [6324, 0]
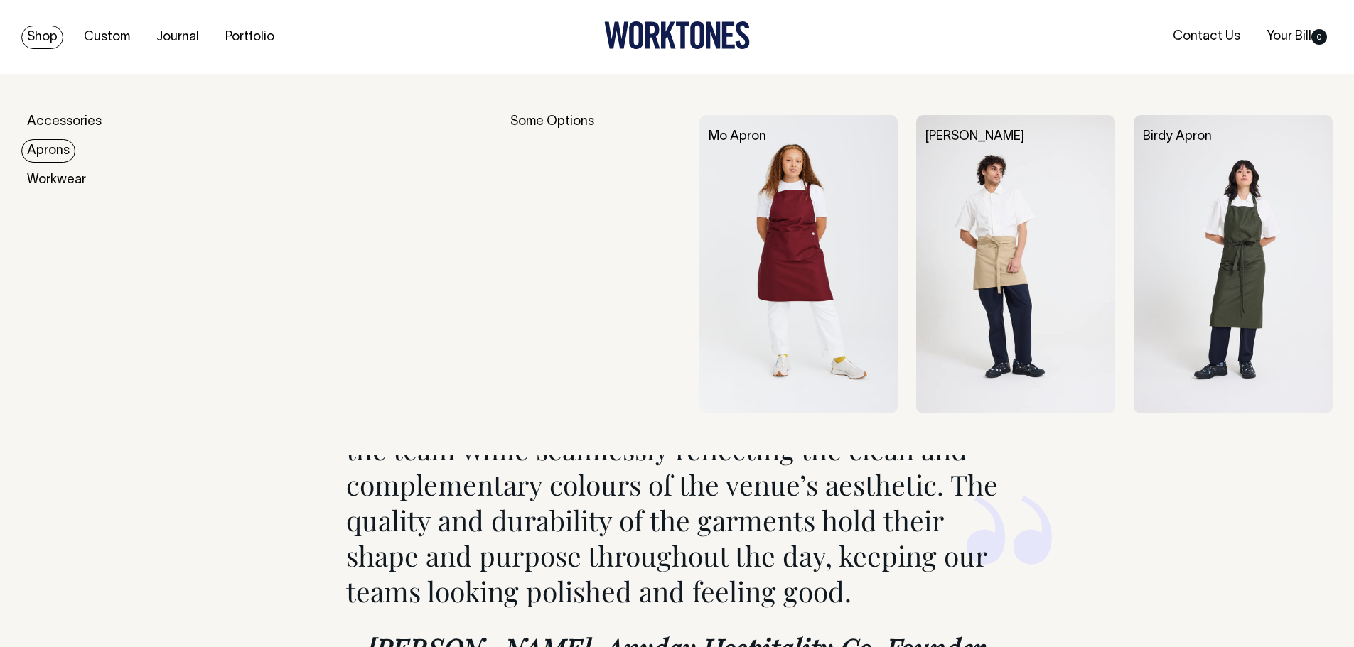
click at [44, 153] on link "Aprons" at bounding box center [48, 150] width 54 height 23
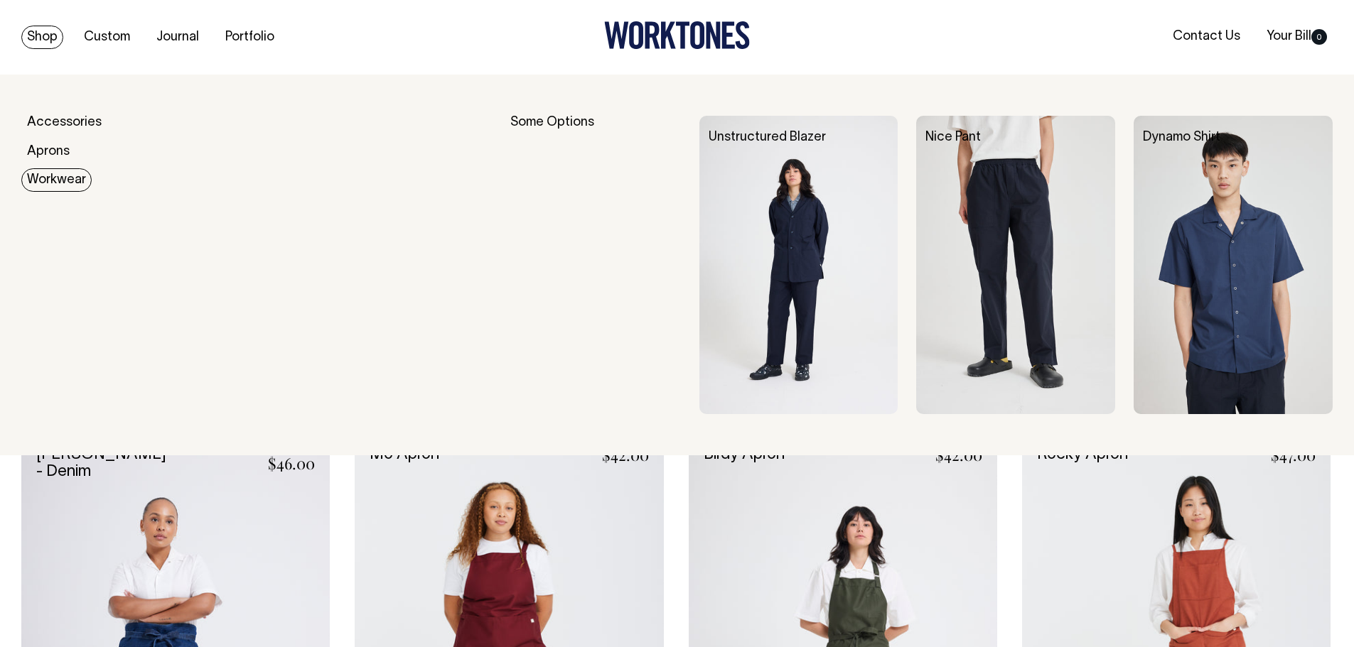
click at [56, 186] on link "Workwear" at bounding box center [56, 179] width 70 height 23
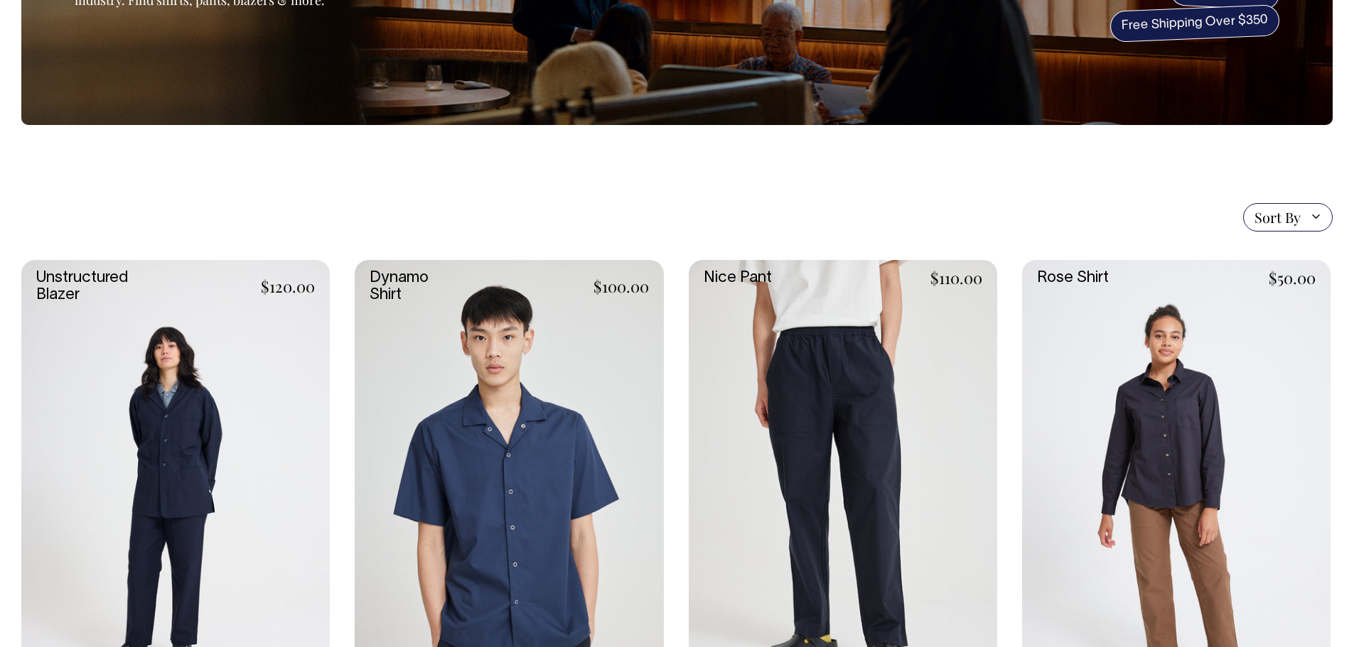
scroll to position [213, 0]
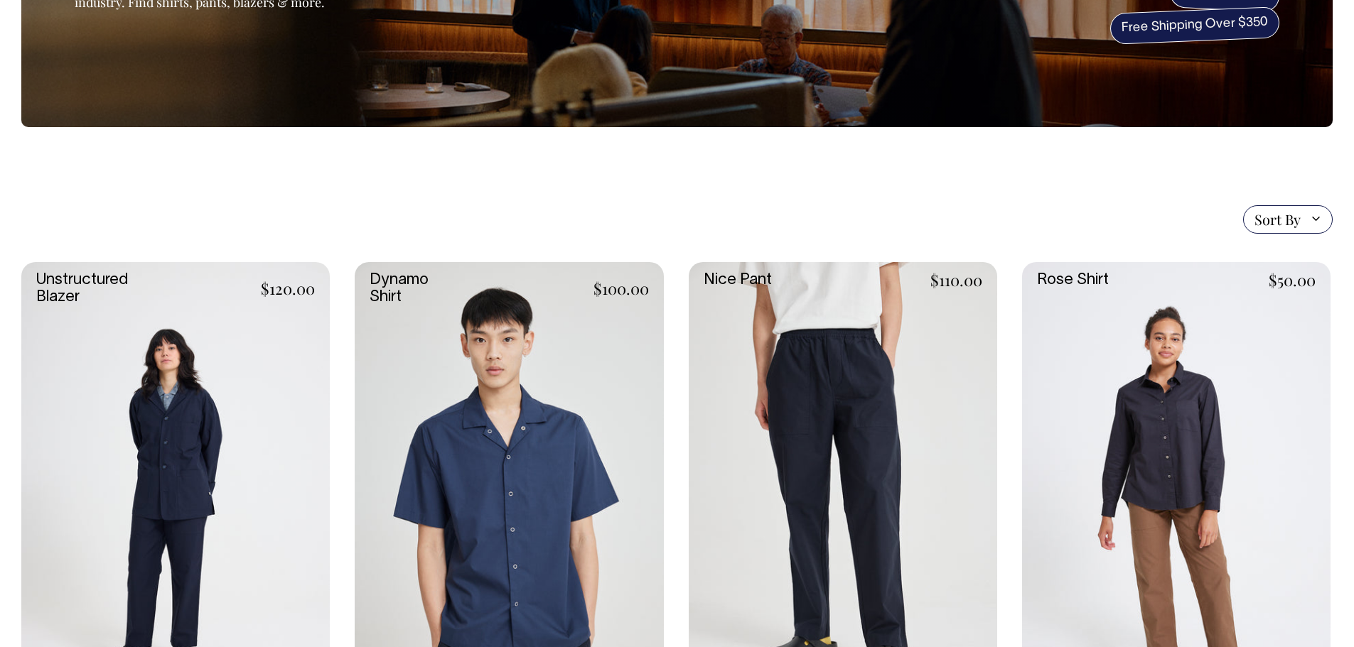
click at [1102, 407] on link at bounding box center [1176, 493] width 308 height 463
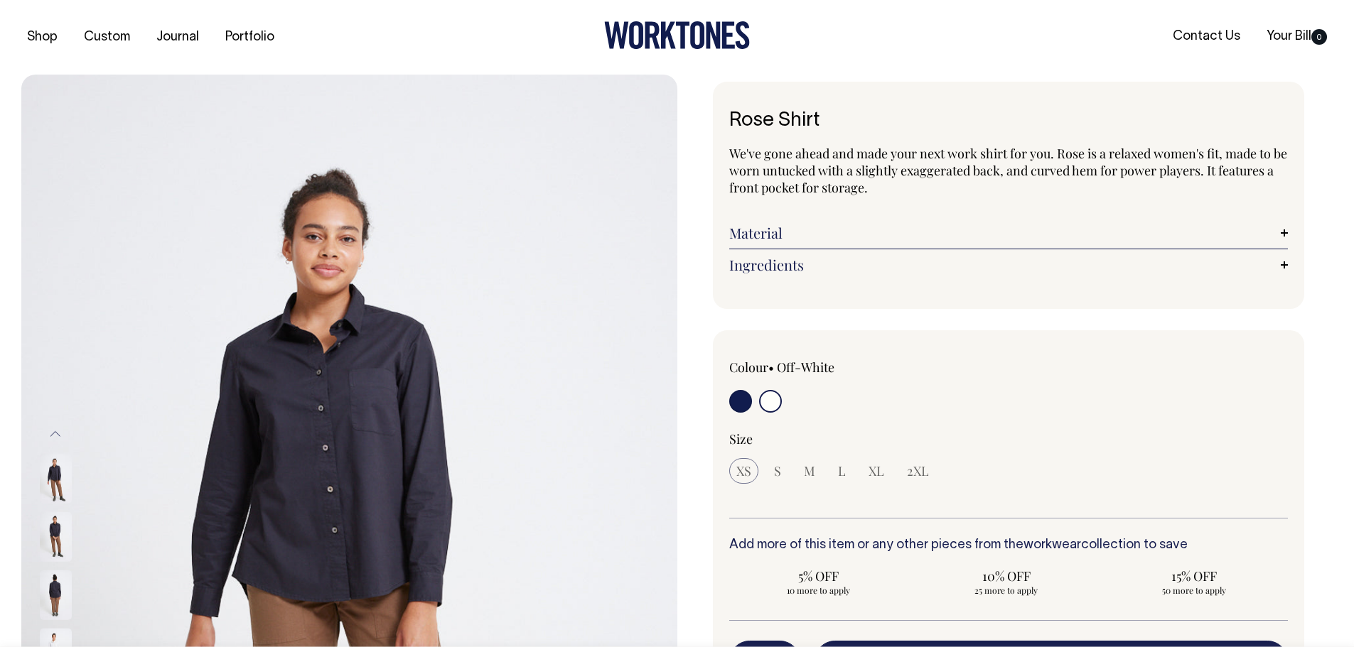
click at [741, 399] on input "radio" at bounding box center [740, 401] width 23 height 23
radio input "true"
radio input "false"
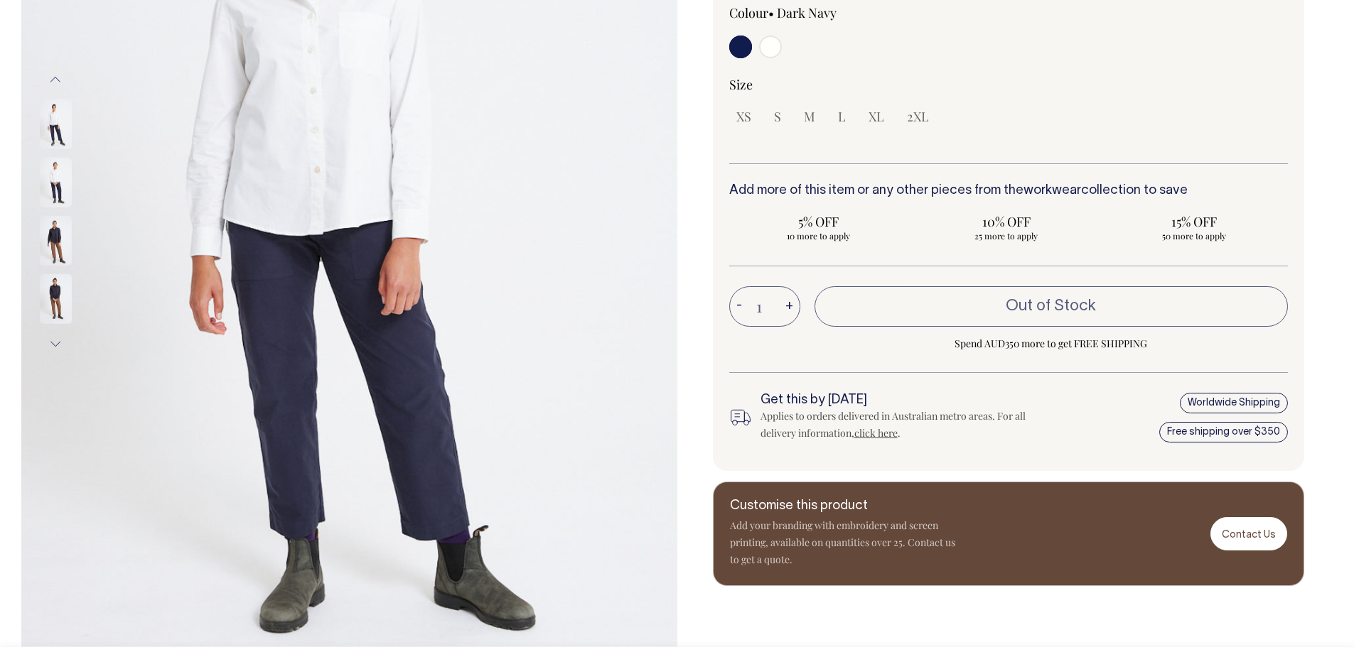
scroll to position [355, 0]
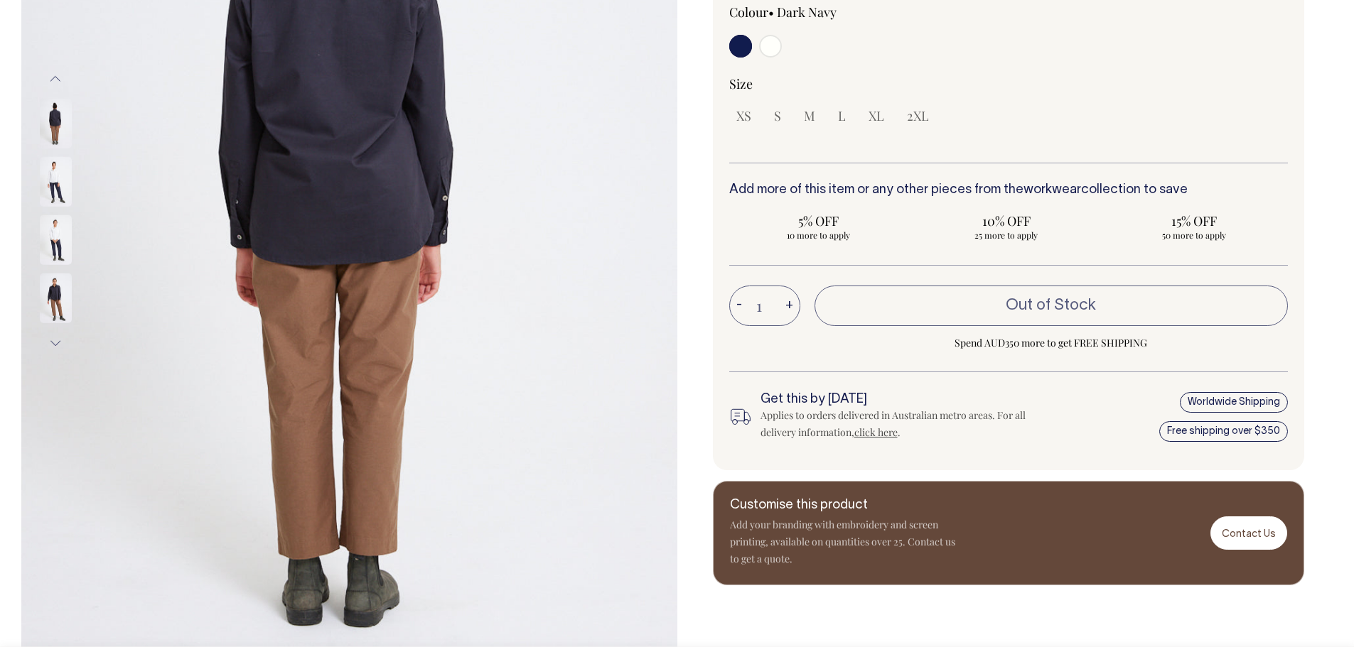
click at [51, 237] on img at bounding box center [56, 240] width 32 height 50
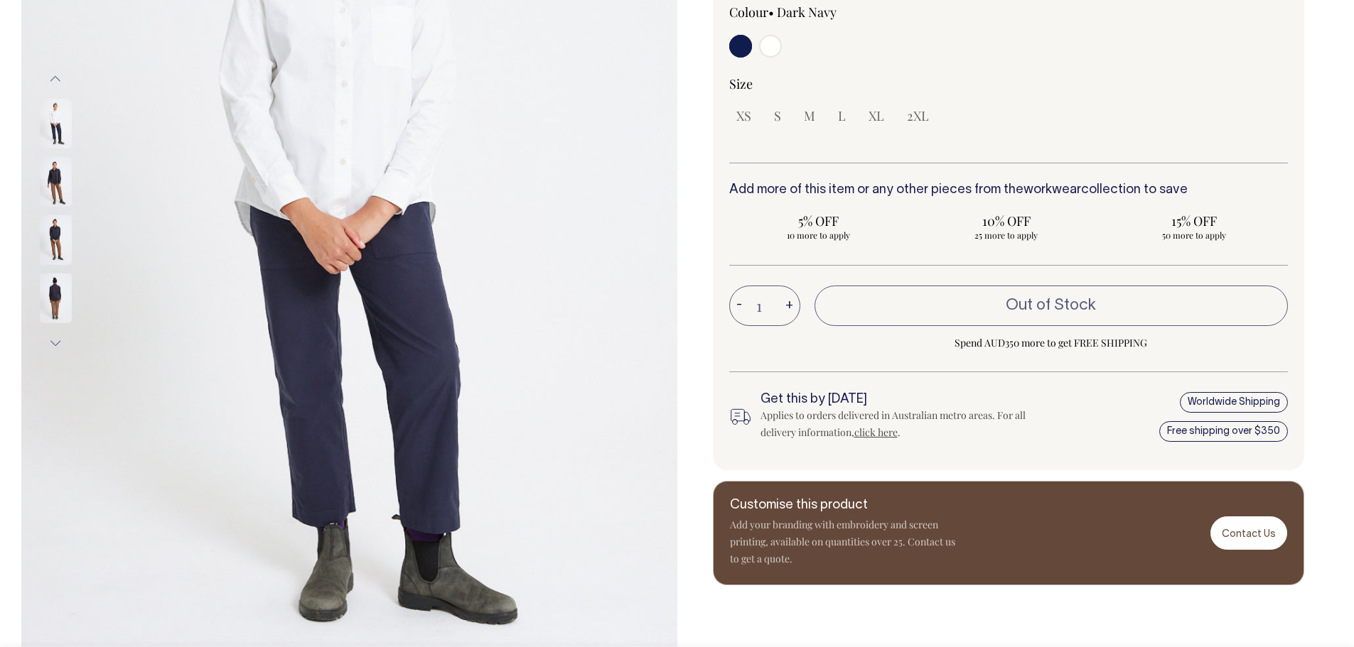
click at [58, 174] on div at bounding box center [74, 36] width 71 height 816
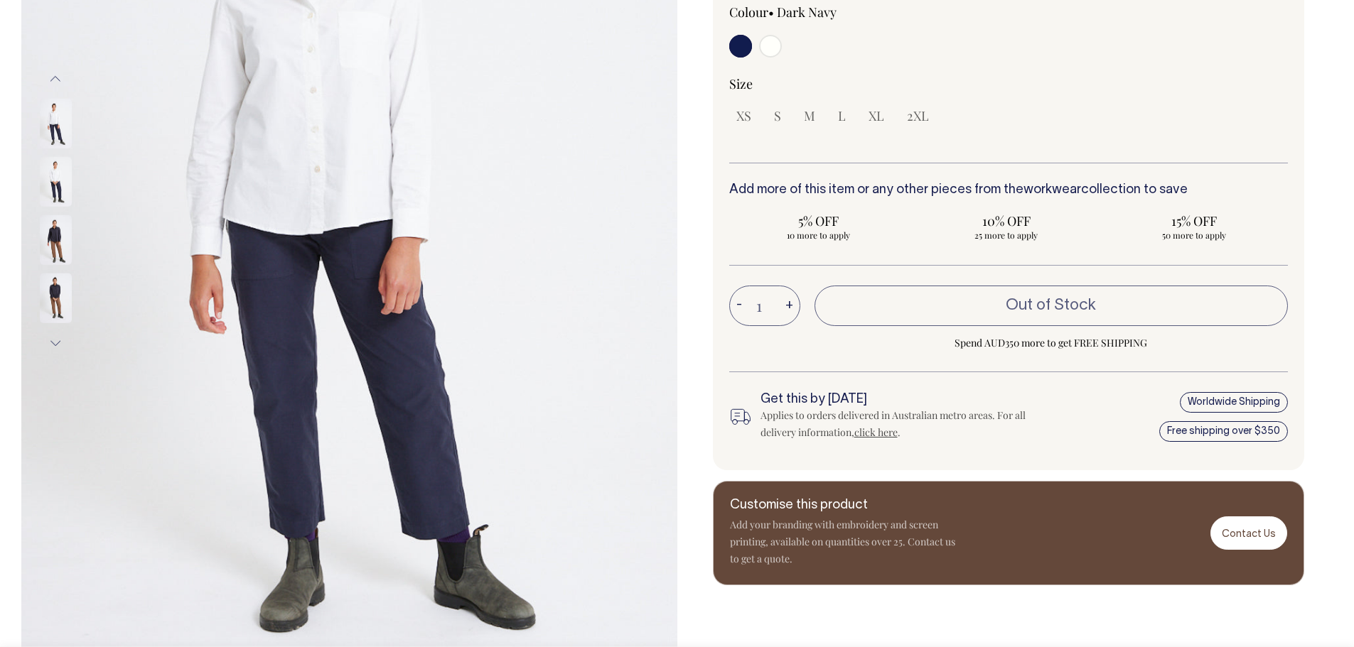
click at [54, 121] on img at bounding box center [56, 124] width 32 height 50
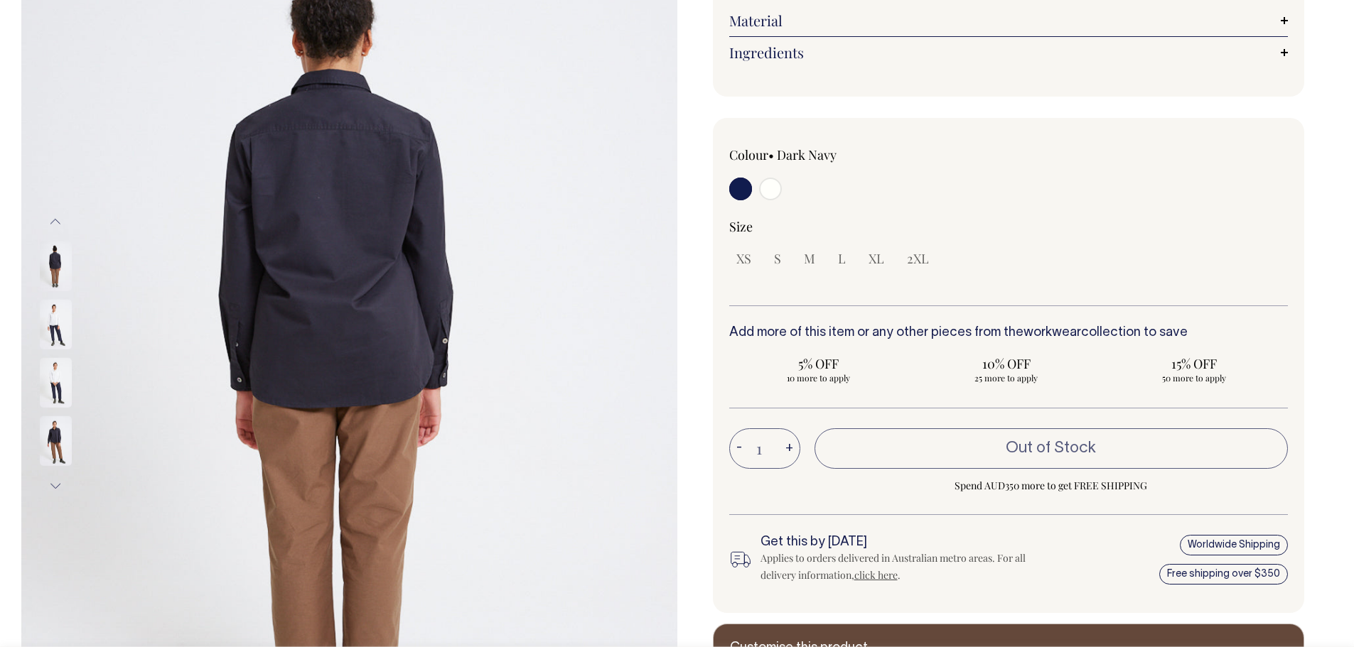
click at [64, 276] on img at bounding box center [56, 267] width 32 height 50
click at [57, 451] on img at bounding box center [56, 441] width 32 height 50
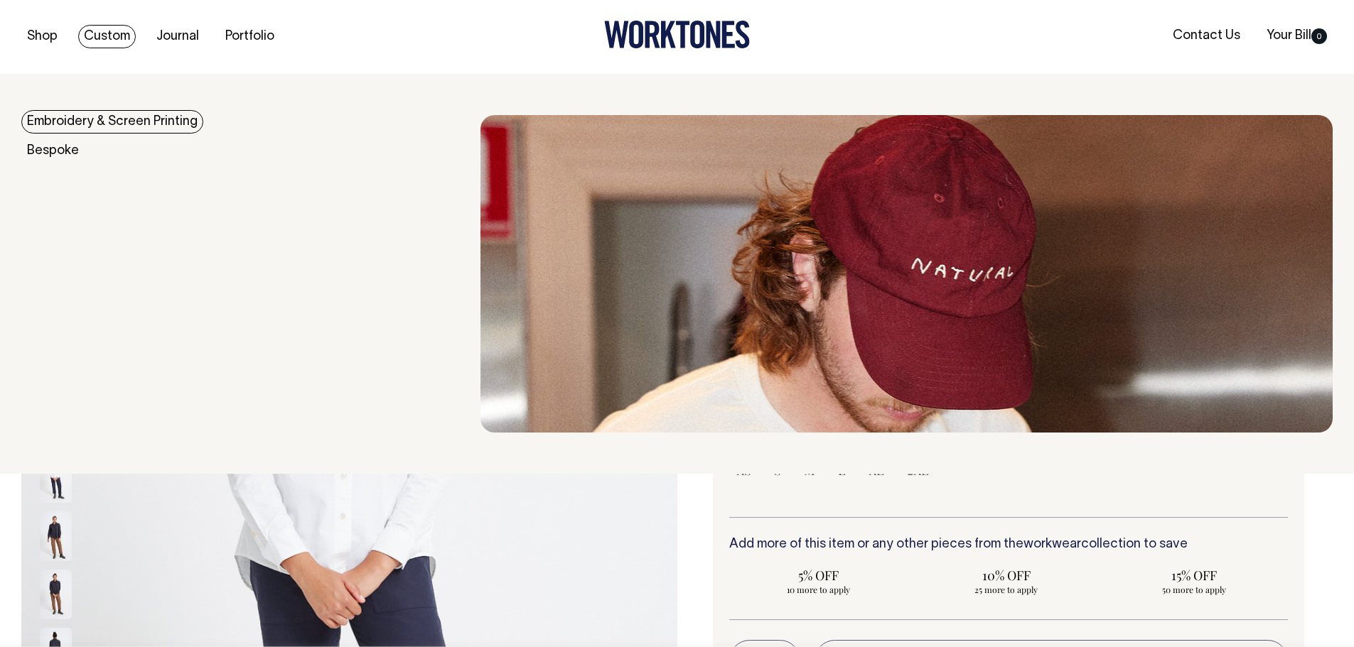
scroll to position [0, 0]
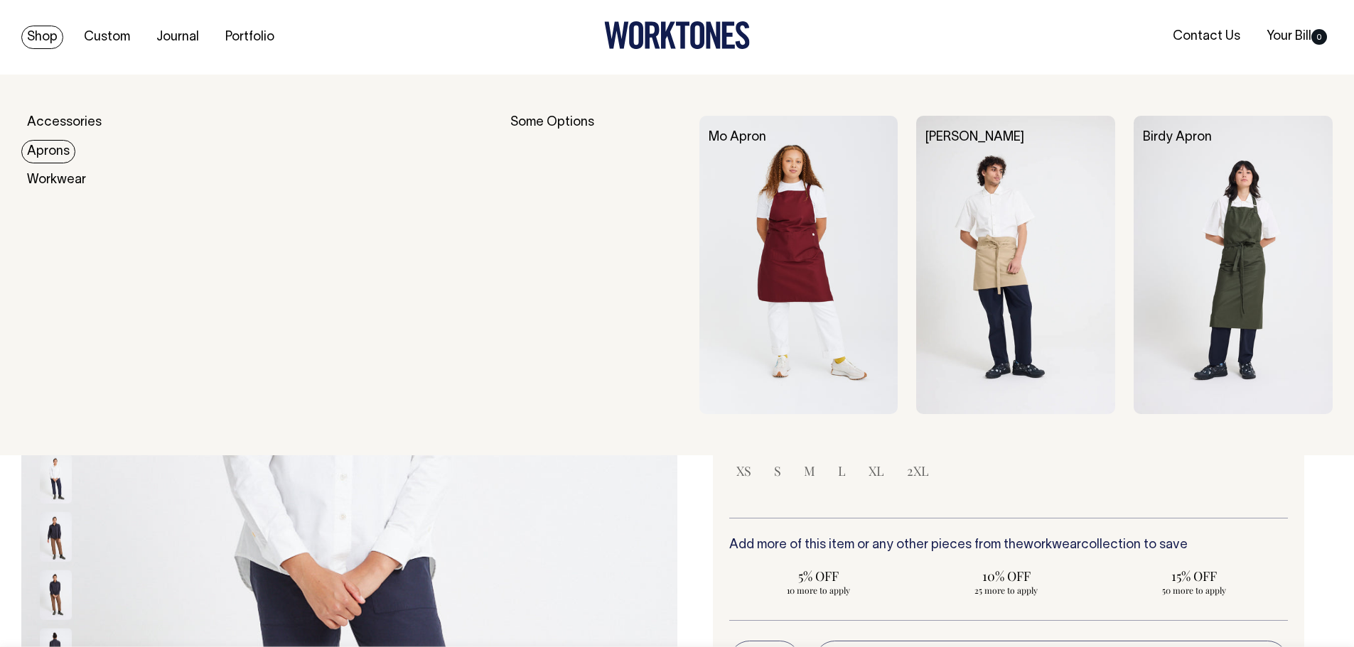
click at [68, 151] on link "Aprons" at bounding box center [48, 151] width 54 height 23
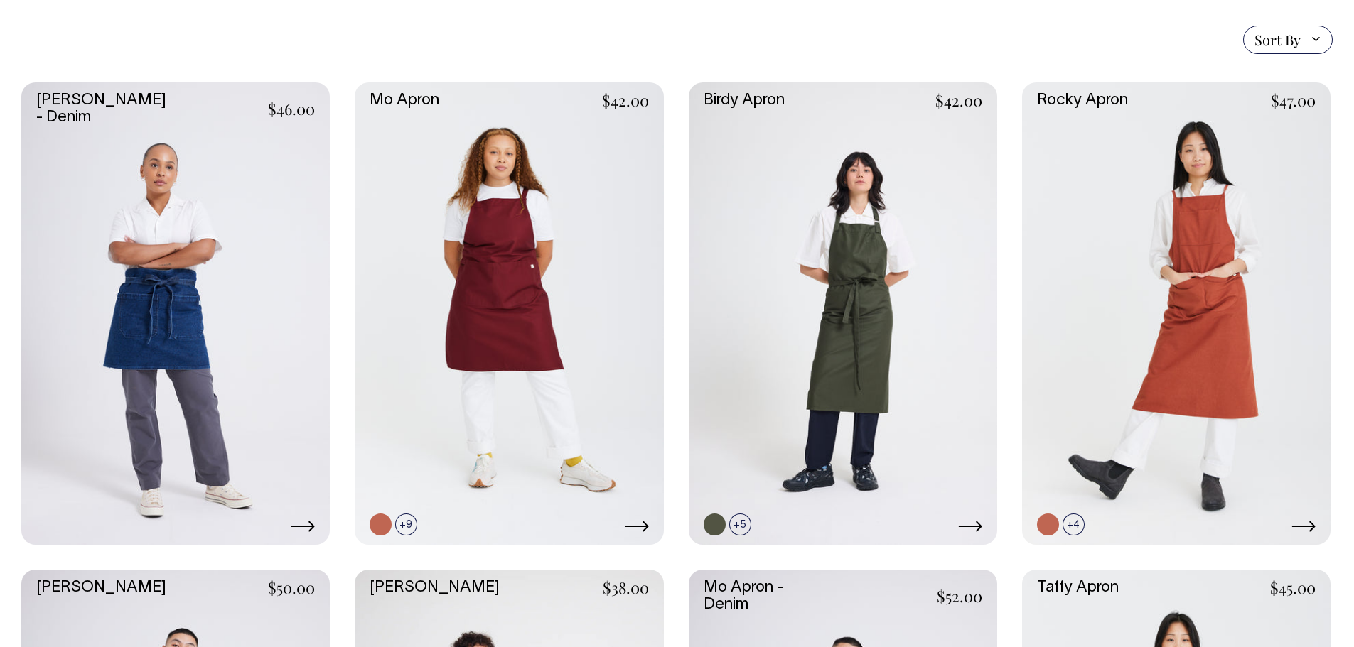
scroll to position [355, 0]
click at [743, 527] on link at bounding box center [740, 524] width 22 height 22
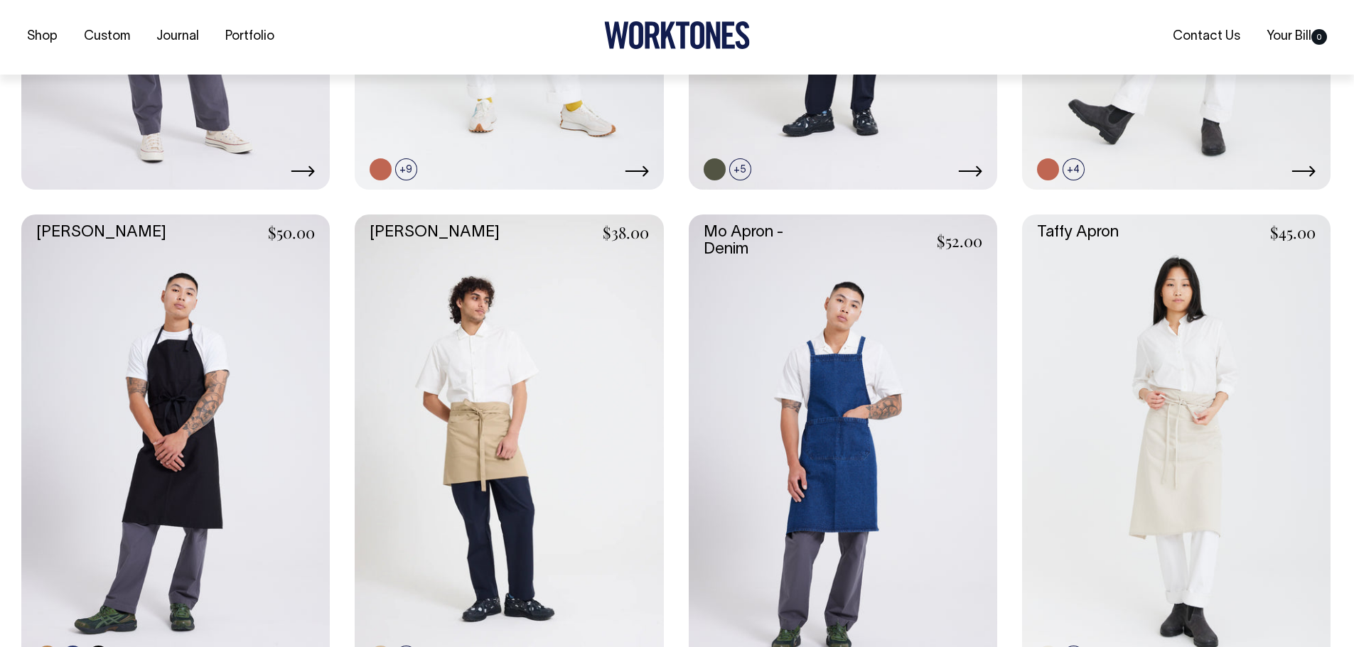
scroll to position [711, 0]
click at [196, 431] on link at bounding box center [175, 445] width 308 height 463
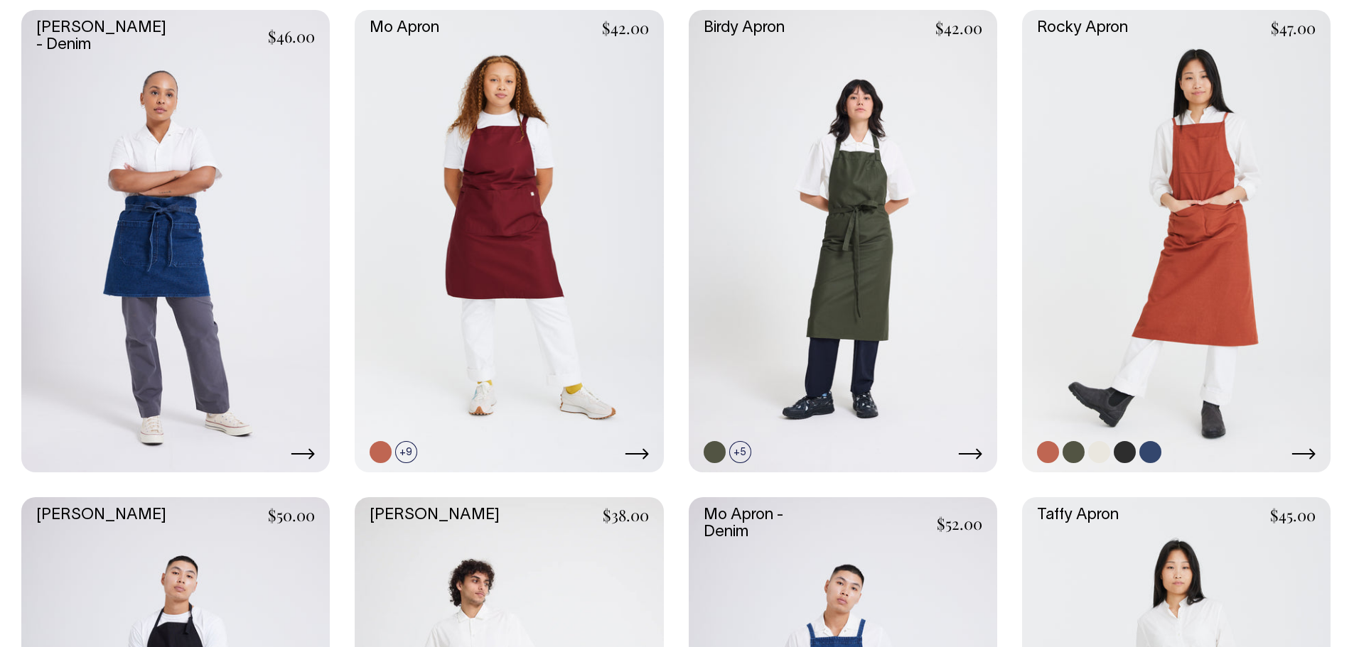
scroll to position [426, 0]
click at [1199, 222] on link at bounding box center [1176, 242] width 308 height 463
click at [509, 214] on link at bounding box center [509, 242] width 308 height 463
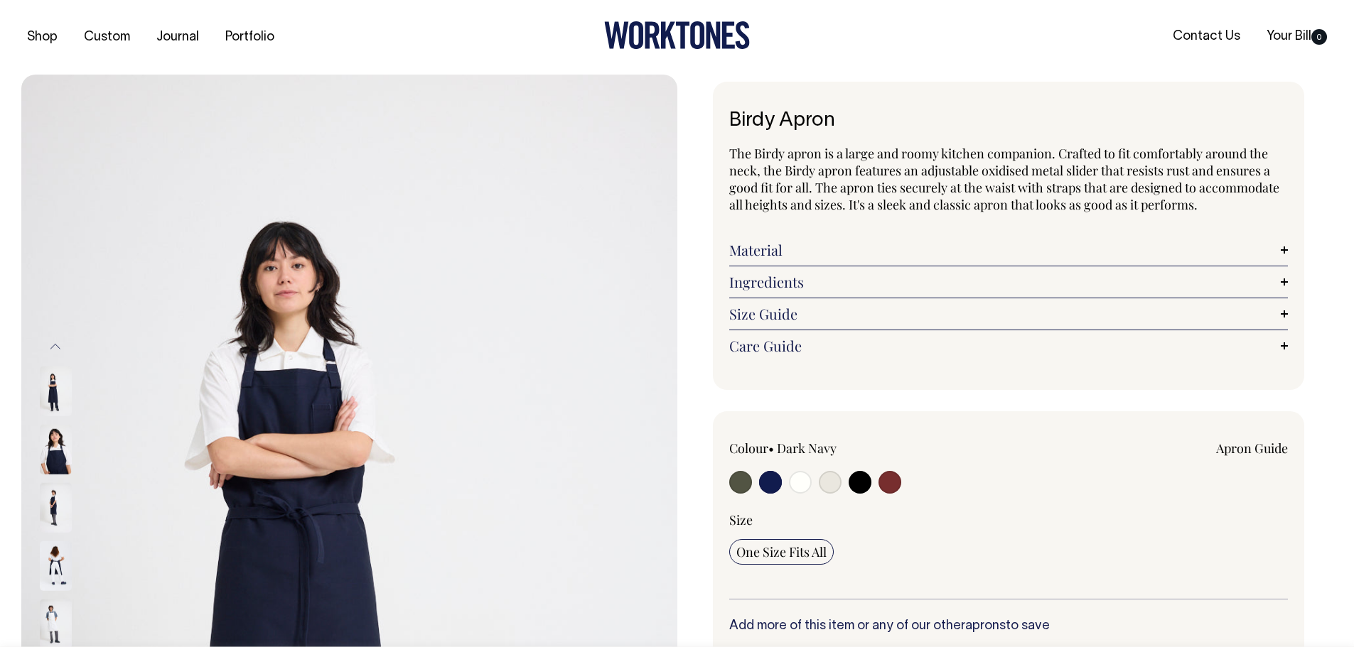
select select "Dark Navy"
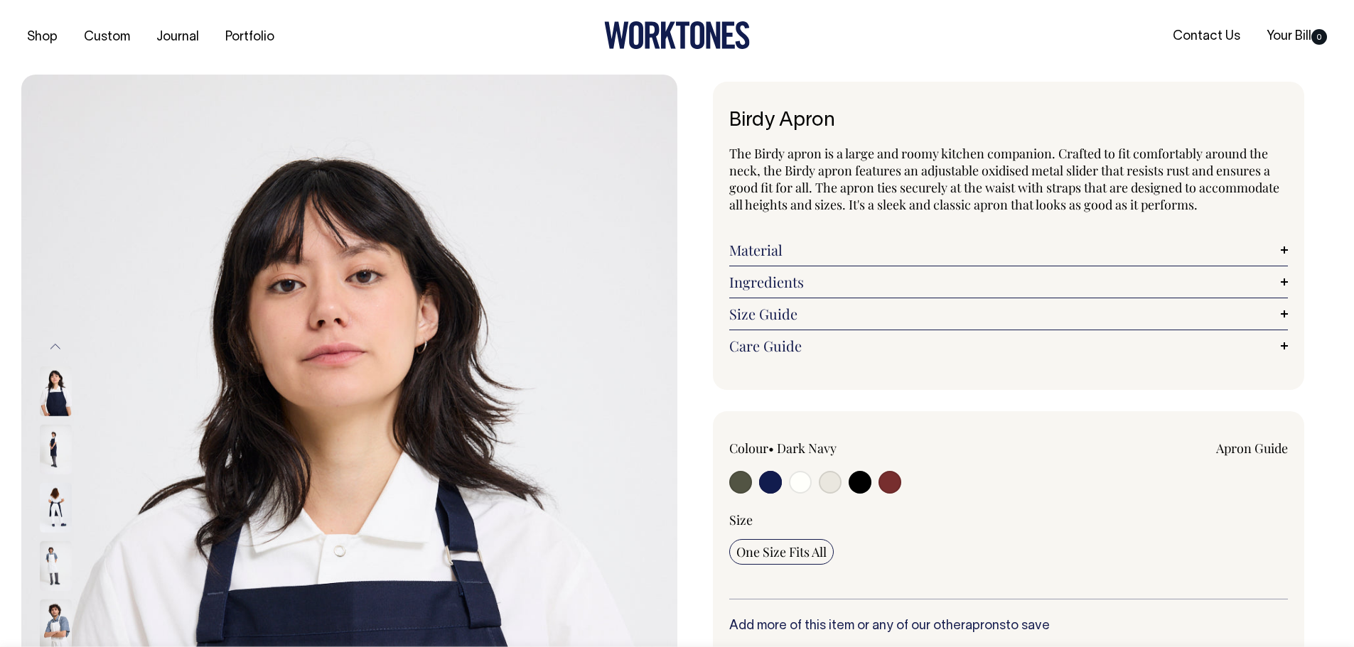
click at [775, 485] on input "radio" at bounding box center [770, 482] width 23 height 23
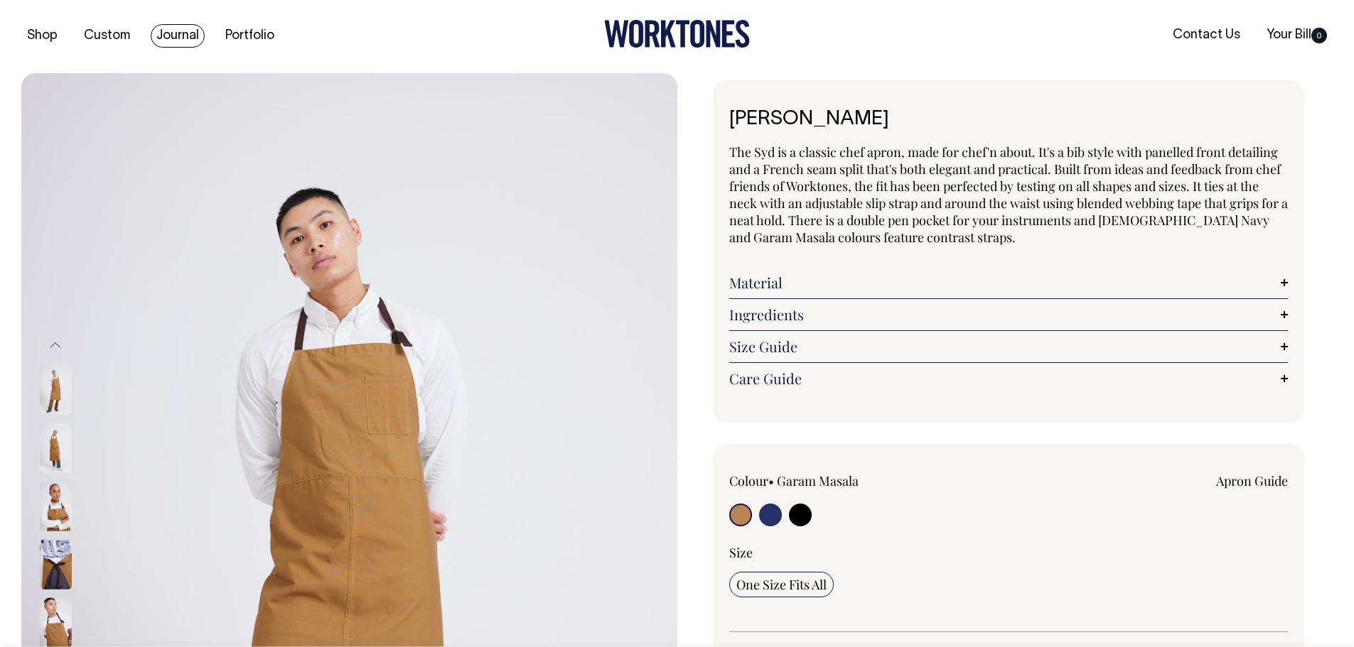
scroll to position [1, 0]
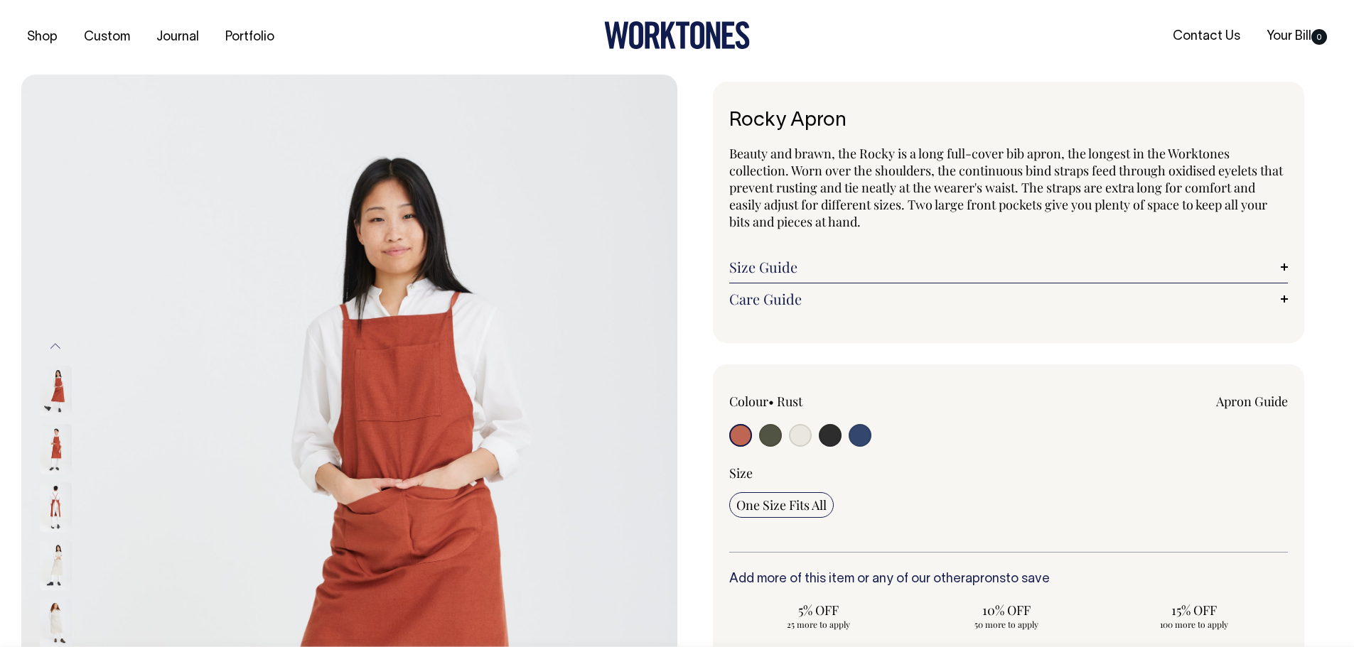
click at [860, 430] on input "radio" at bounding box center [859, 435] width 23 height 23
radio input "true"
select select "Indigo"
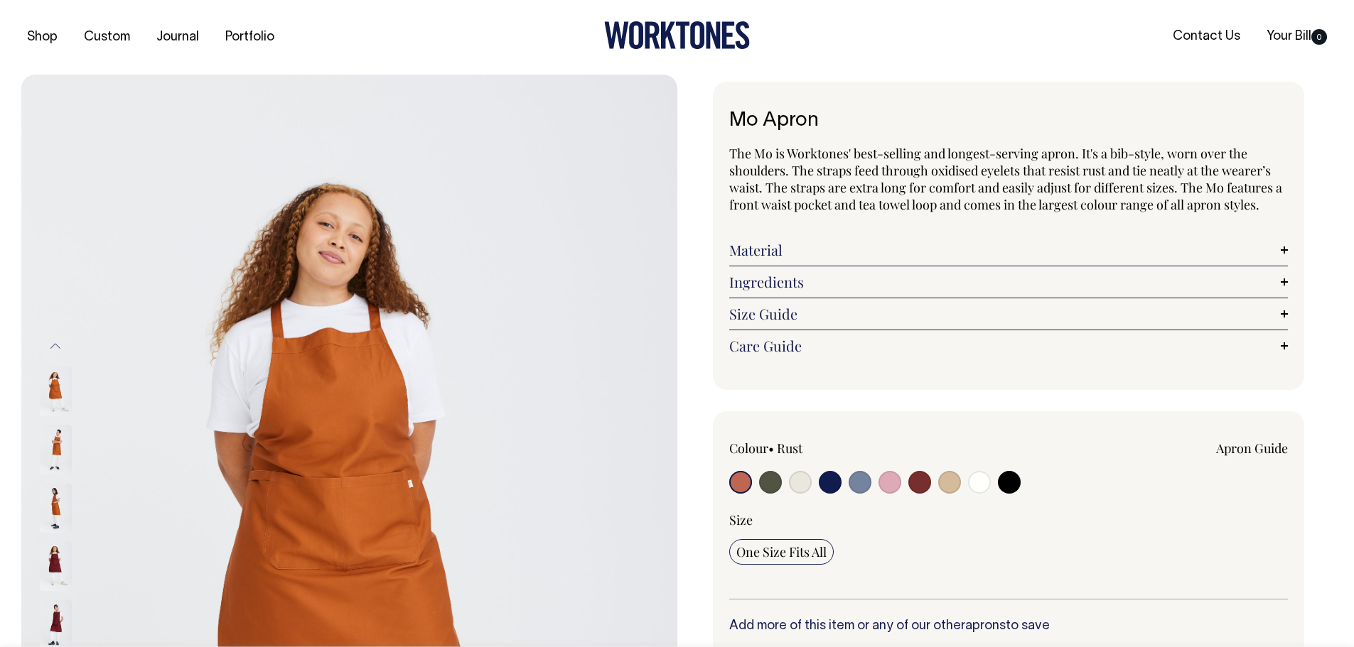
click at [856, 487] on input "radio" at bounding box center [859, 482] width 23 height 23
radio input "true"
select select "Blue/Grey"
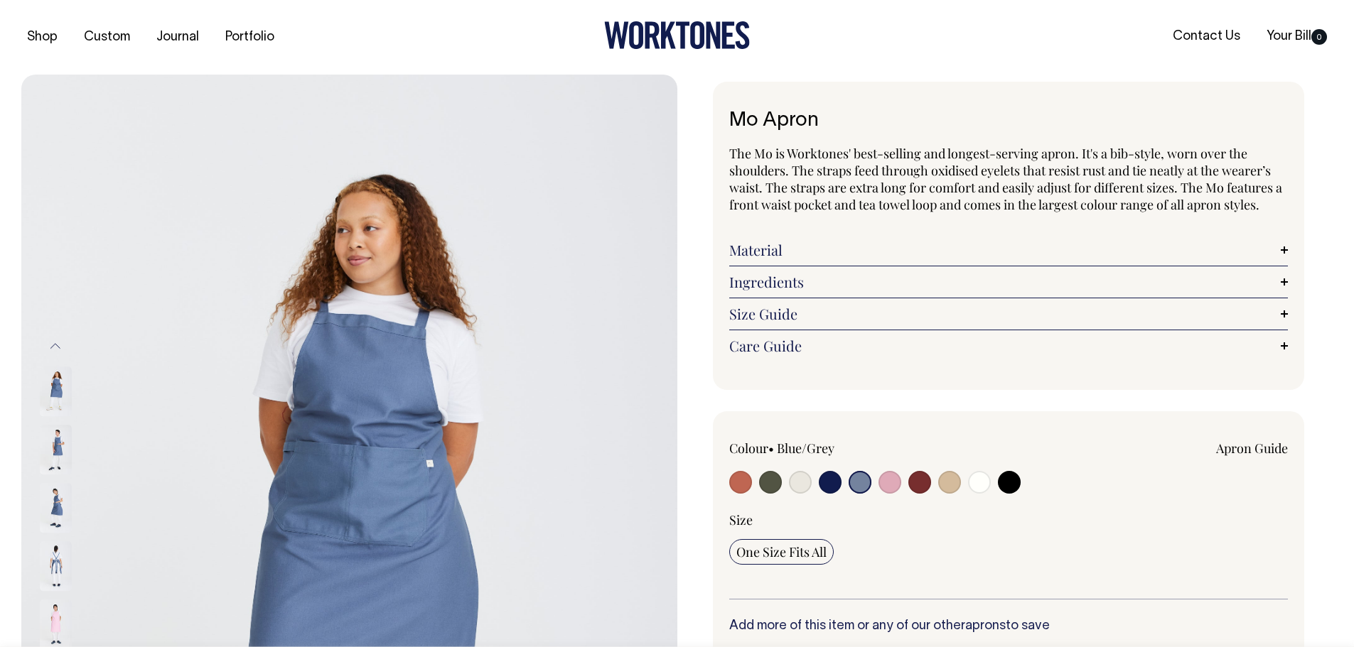
click at [59, 456] on img at bounding box center [56, 450] width 32 height 50
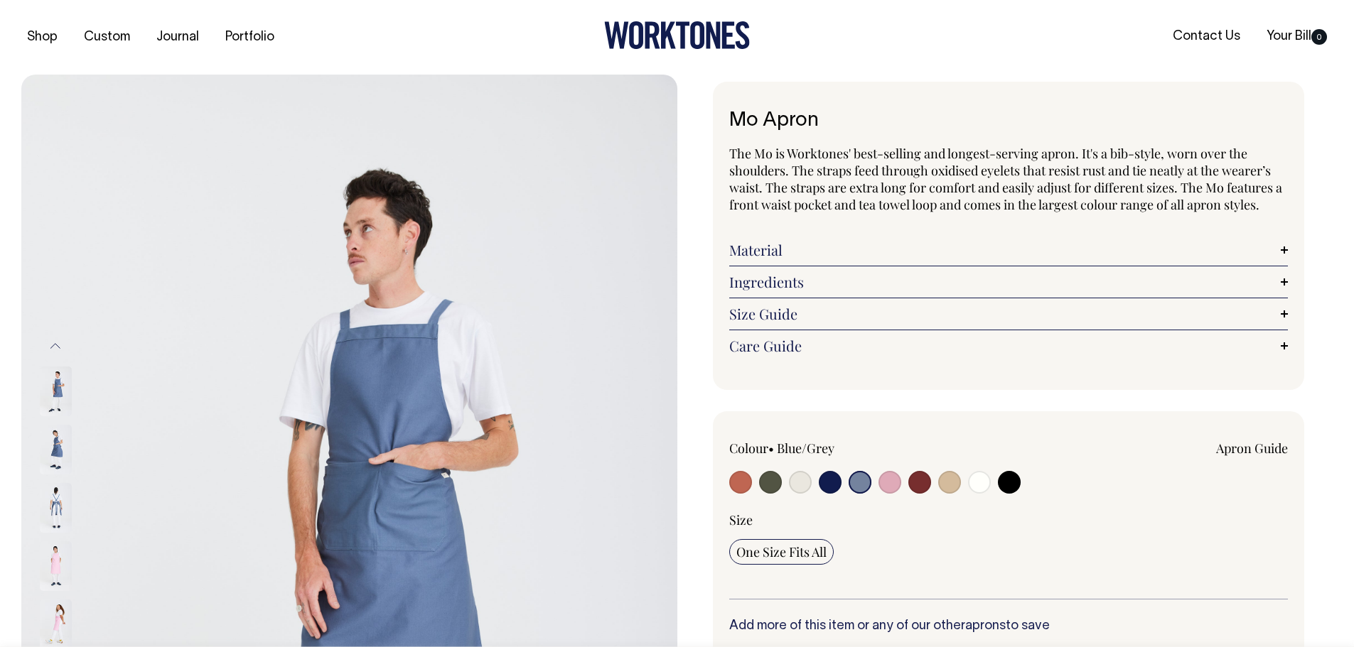
click at [56, 509] on img at bounding box center [56, 508] width 32 height 50
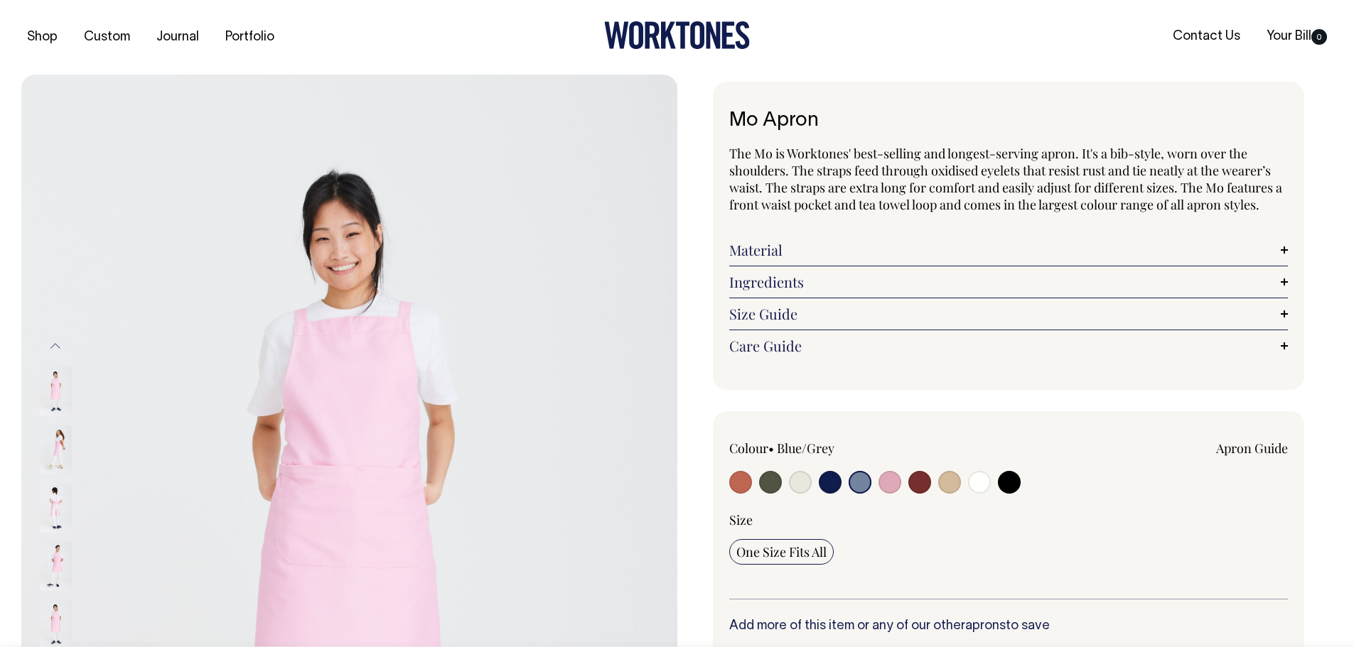
click at [831, 485] on input "radio" at bounding box center [830, 482] width 23 height 23
radio input "true"
select select "Dark Navy"
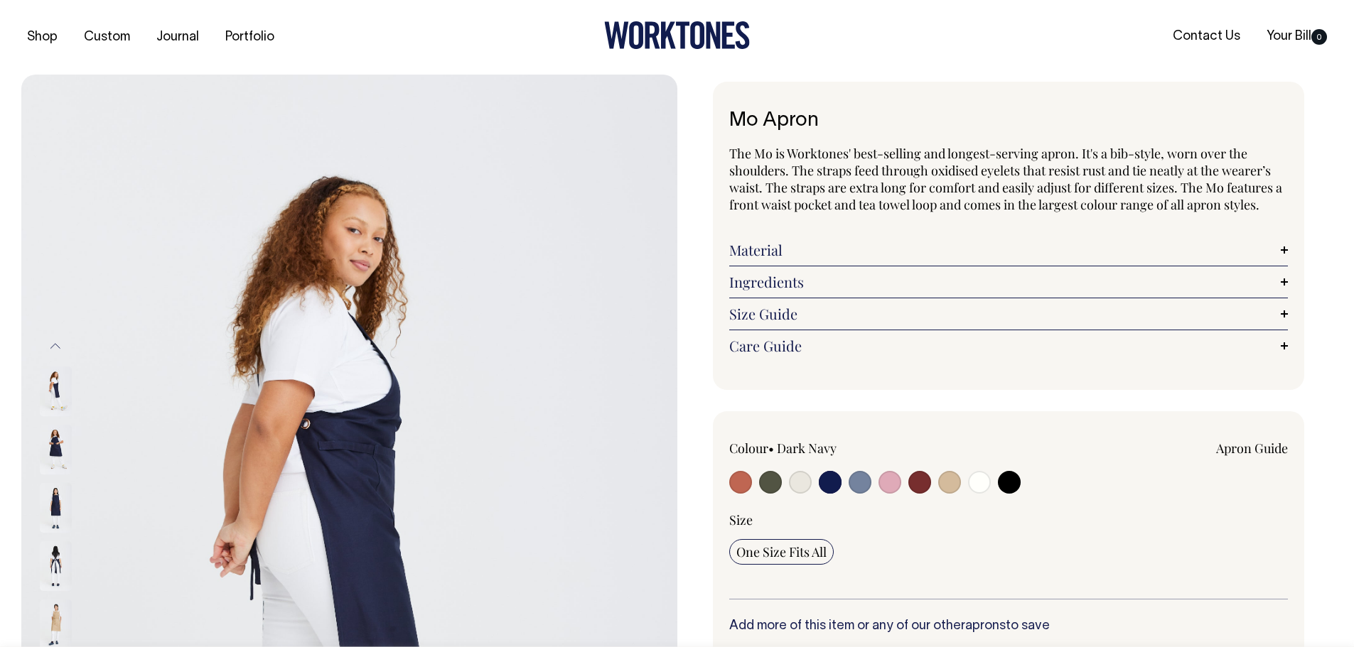
click at [853, 486] on input "radio" at bounding box center [859, 482] width 23 height 23
radio input "true"
select select "Blue/Grey"
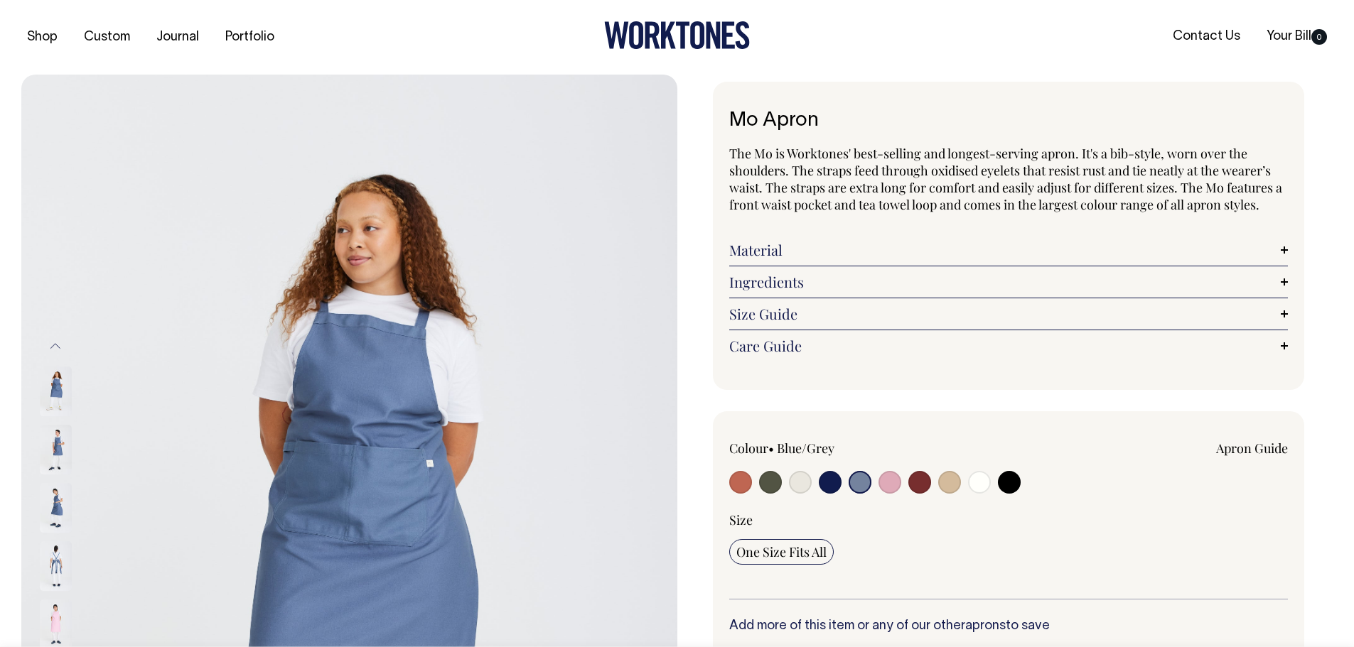
click at [886, 488] on input "radio" at bounding box center [889, 482] width 23 height 23
radio input "true"
select select "Pink"
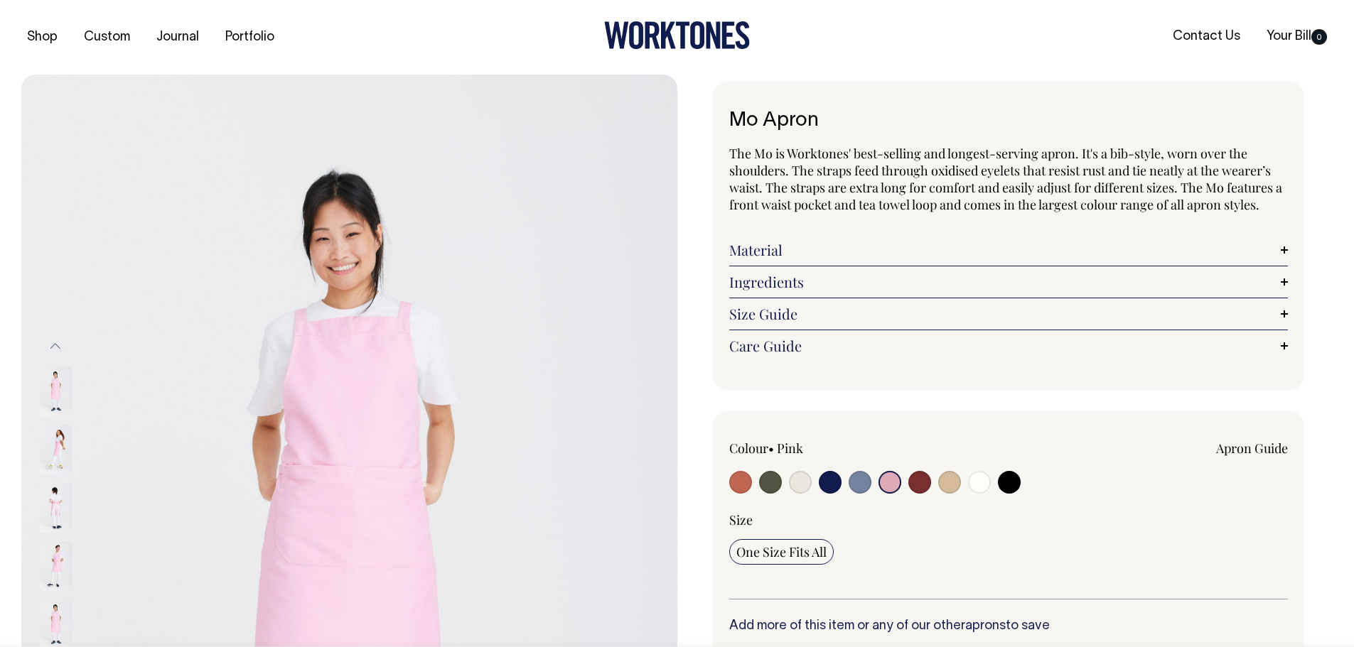
click at [741, 486] on input "radio" at bounding box center [740, 482] width 23 height 23
radio input "true"
select select "Rust"
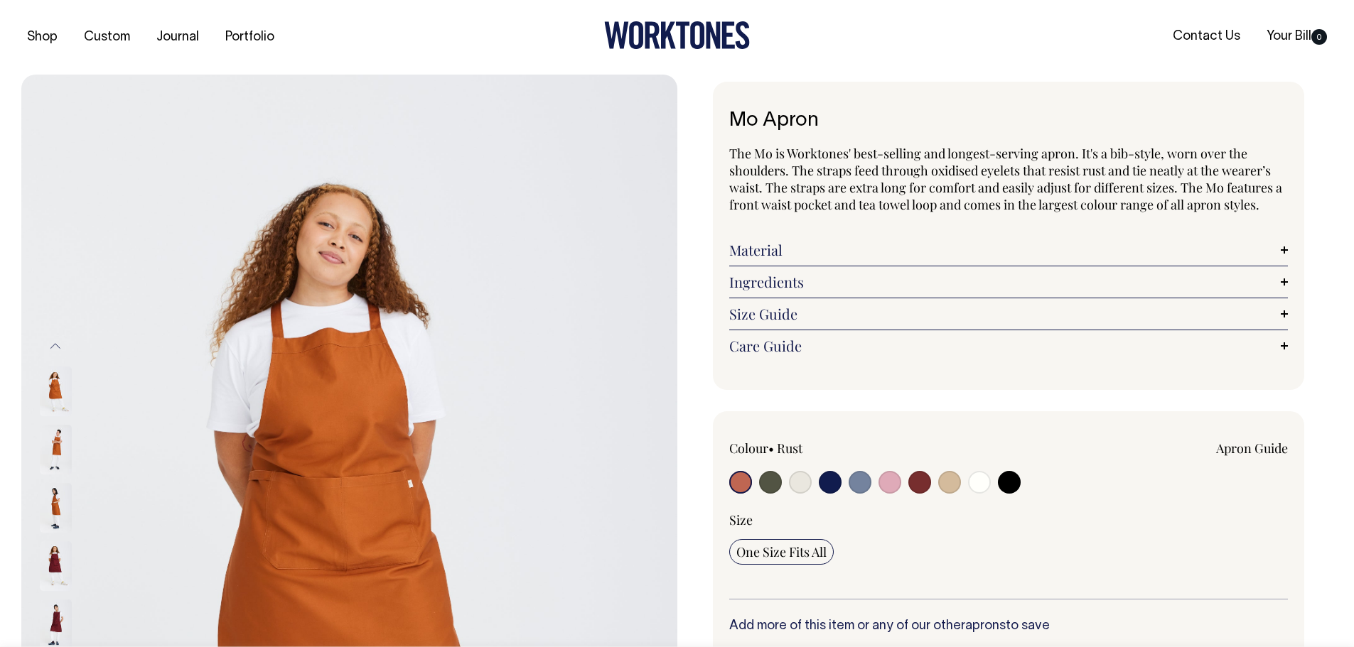
click at [924, 485] on input "radio" at bounding box center [919, 482] width 23 height 23
radio input "true"
select select "Burgundy"
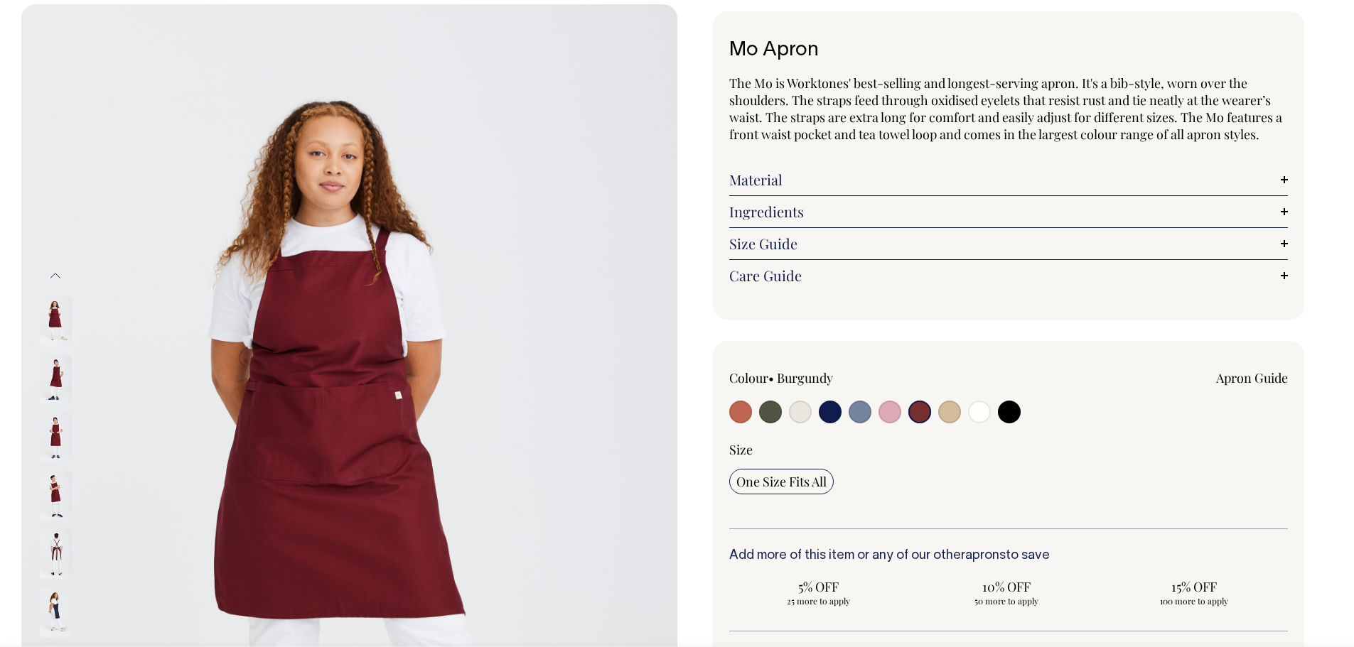
scroll to position [71, 0]
click at [805, 418] on input "radio" at bounding box center [800, 411] width 23 height 23
radio input "true"
radio input "false"
select select "Natural"
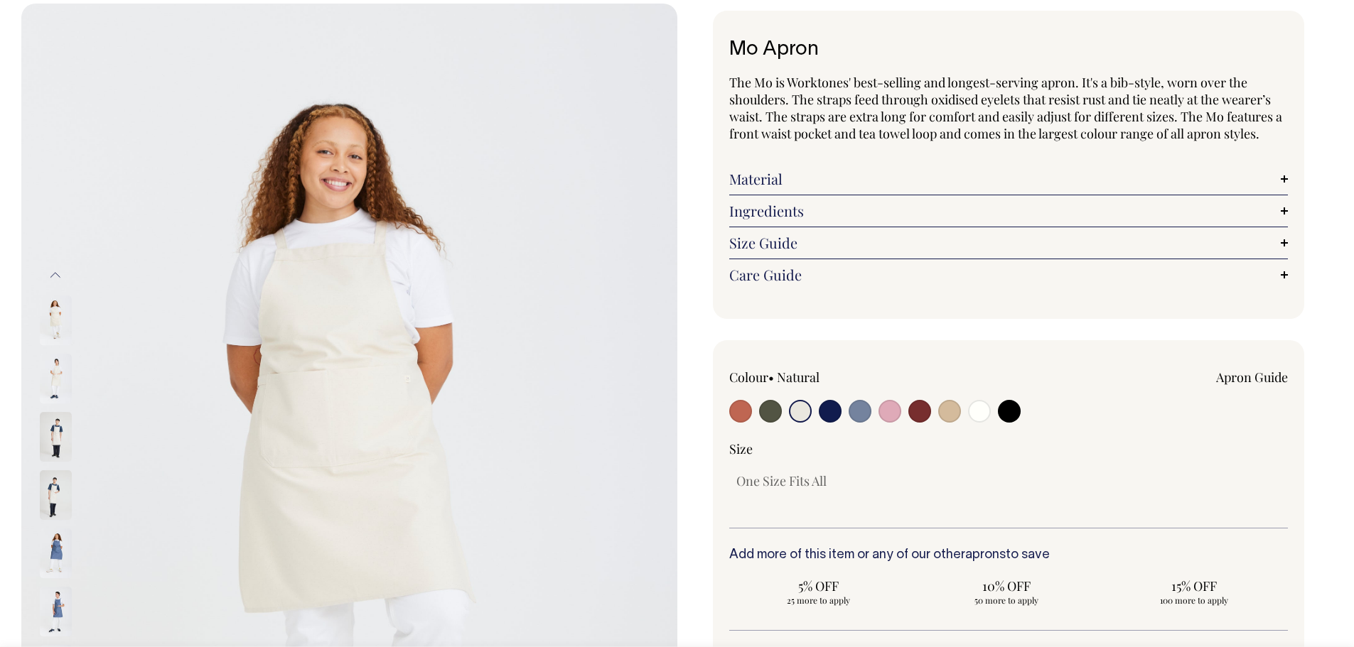
click at [821, 415] on input "radio" at bounding box center [830, 411] width 23 height 23
radio input "true"
select select "Dark Navy"
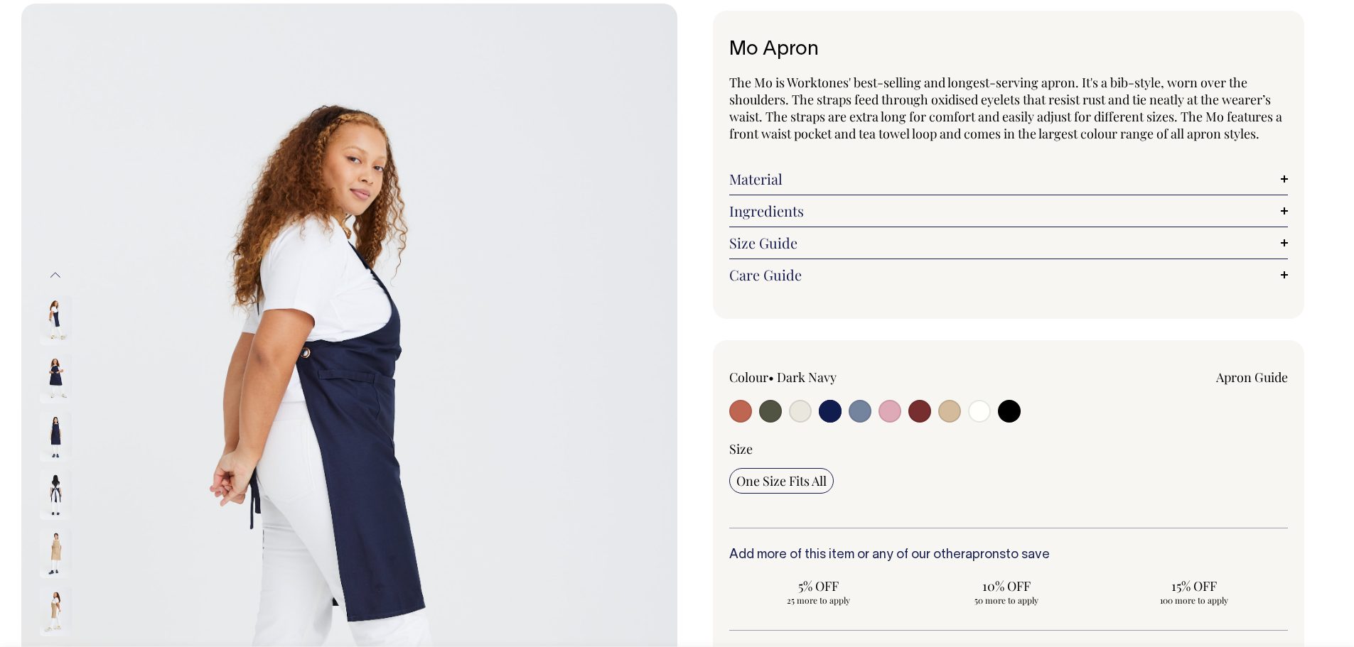
click at [857, 414] on input "radio" at bounding box center [859, 411] width 23 height 23
radio input "true"
select select "Blue/Grey"
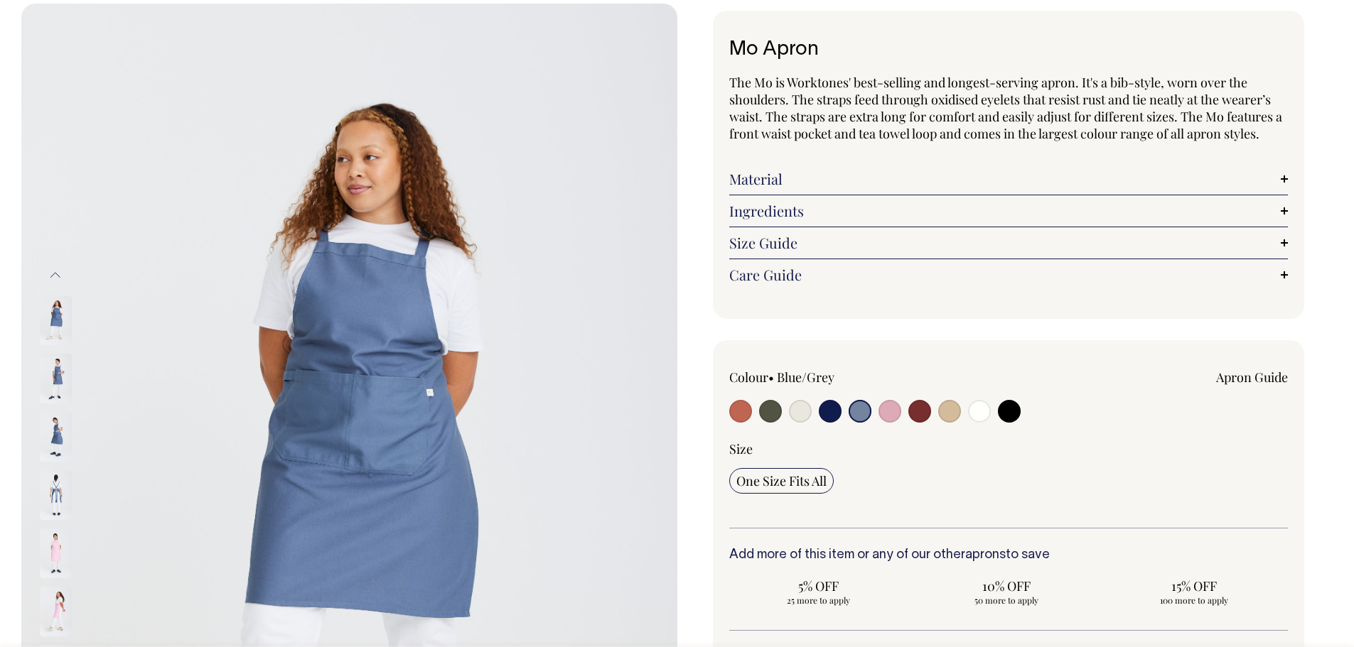
click at [900, 413] on input "radio" at bounding box center [889, 411] width 23 height 23
radio input "true"
select select "Pink"
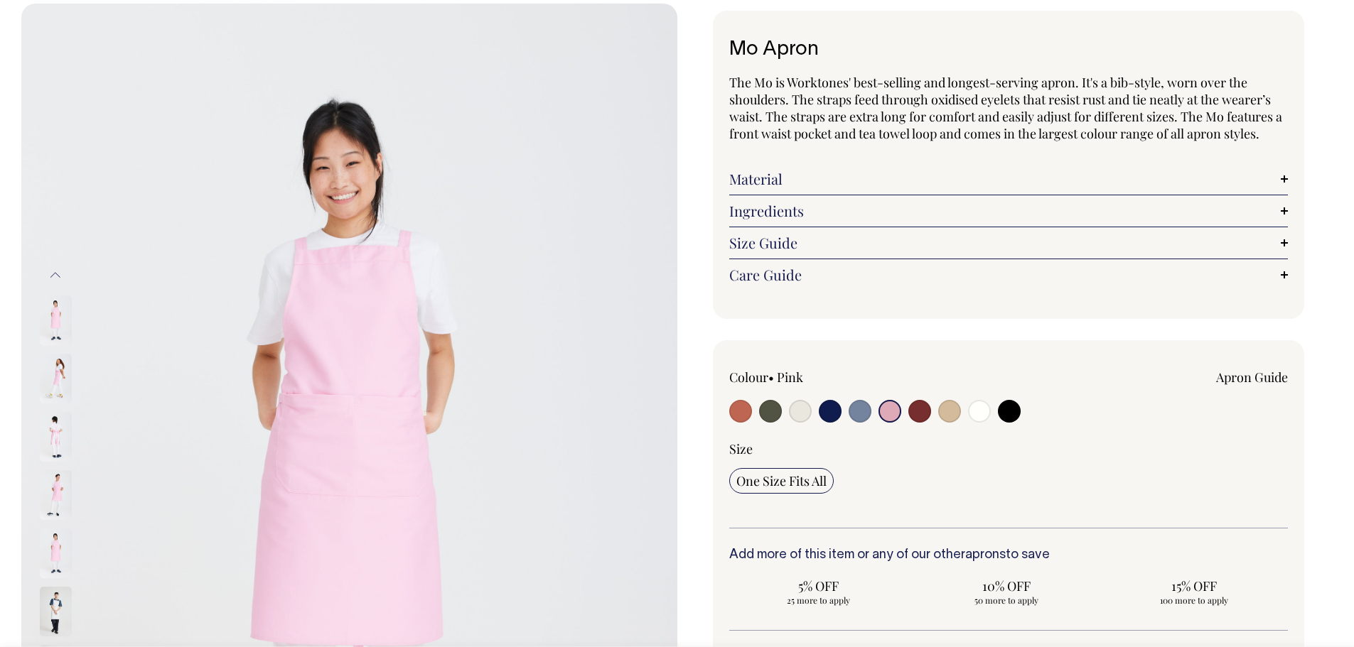
click at [860, 414] on input "radio" at bounding box center [859, 411] width 23 height 23
radio input "true"
select select "Blue/Grey"
